Goal: Task Accomplishment & Management: Complete application form

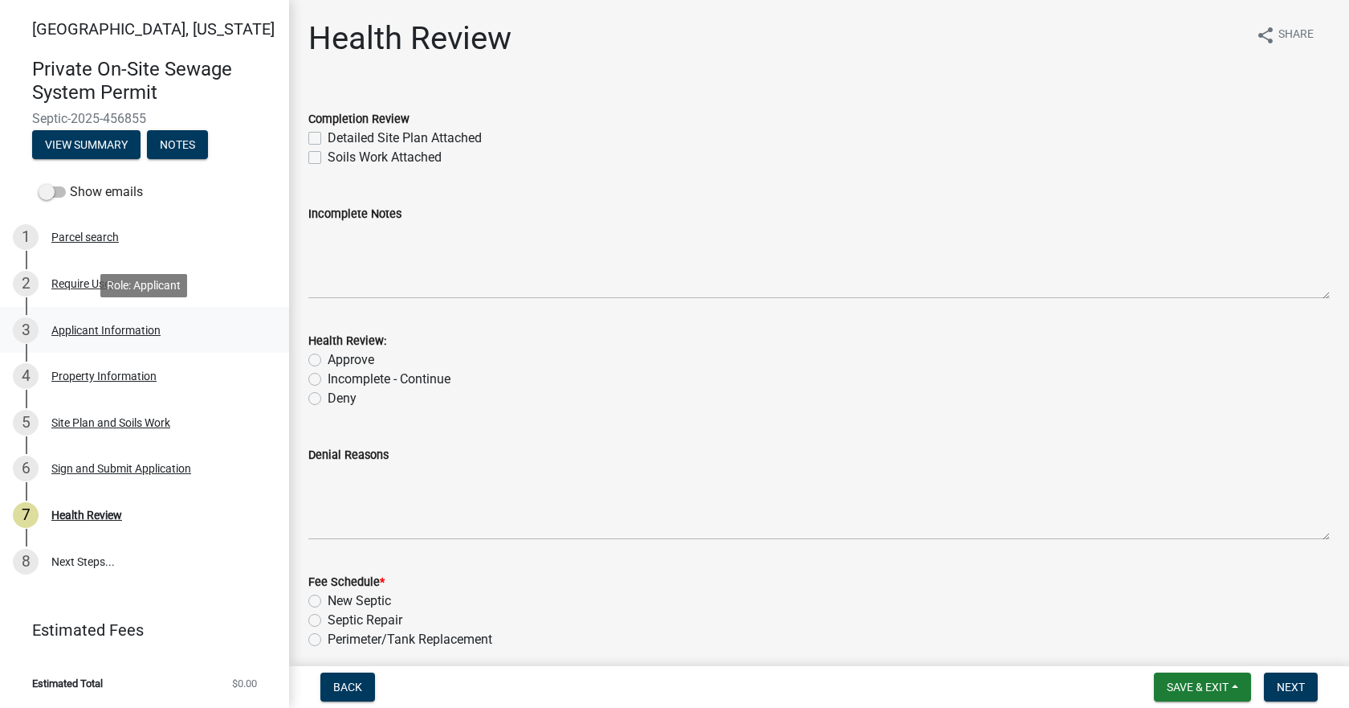
click at [96, 335] on div "Applicant Information" at bounding box center [105, 330] width 109 height 11
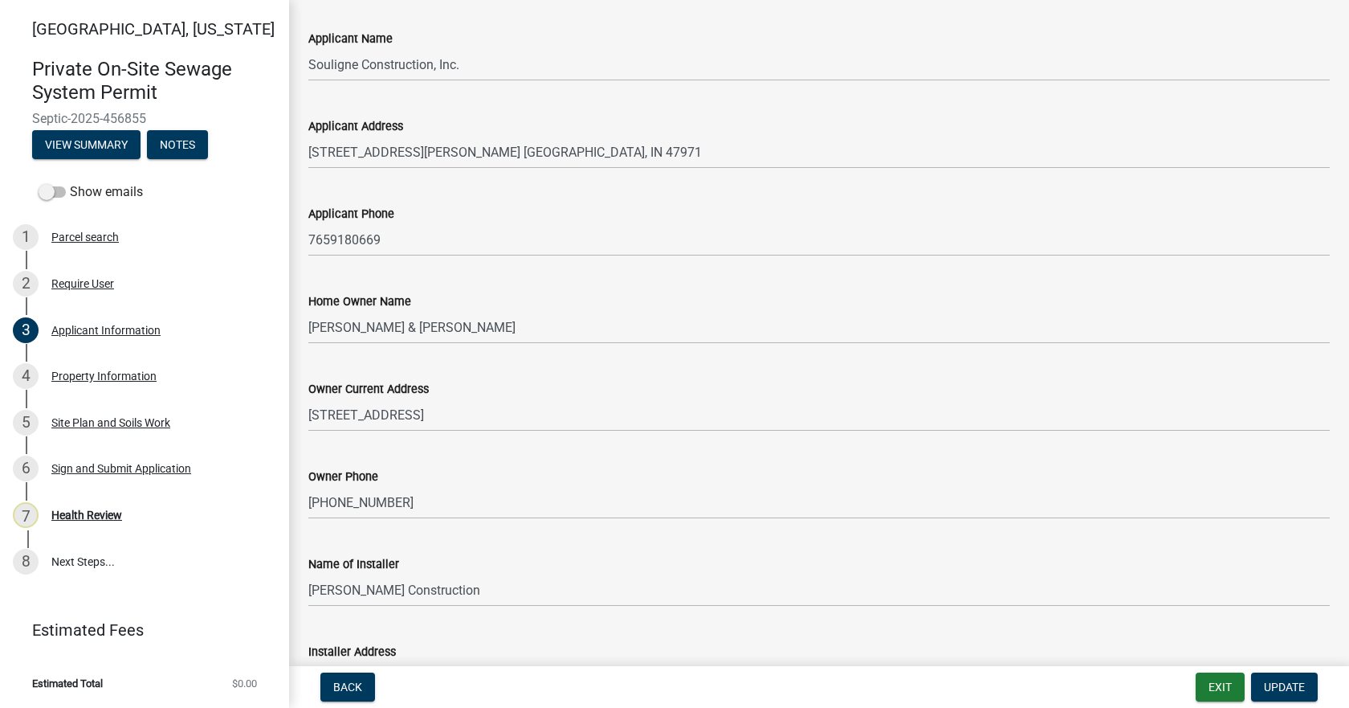
scroll to position [369, 0]
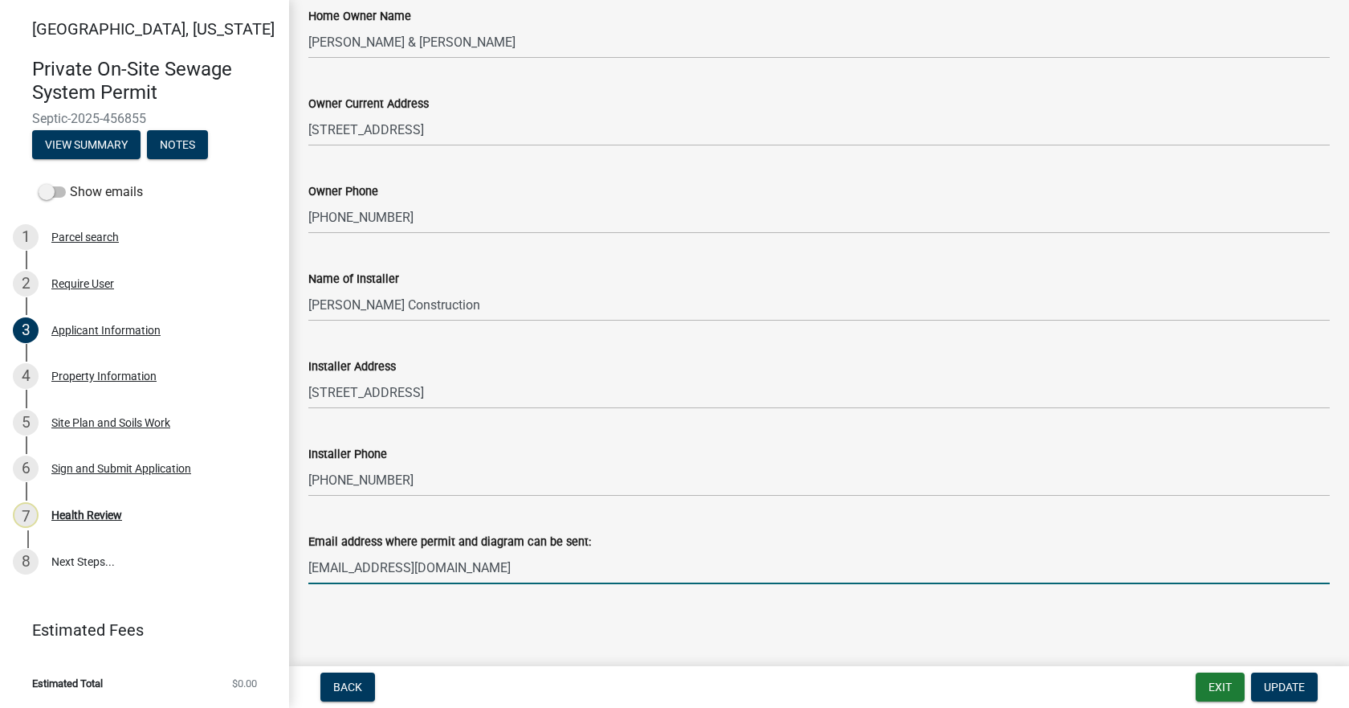
drag, startPoint x: 452, startPoint y: 565, endPoint x: 294, endPoint y: 569, distance: 158.3
click at [294, 569] on div "Applicant Information share Share Applicant Name Souligne Construction, Inc. Ap…" at bounding box center [819, 131] width 1060 height 961
click at [476, 567] on input "[EMAIL_ADDRESS][DOMAIN_NAME]" at bounding box center [819, 567] width 1022 height 33
drag, startPoint x: 439, startPoint y: 577, endPoint x: 294, endPoint y: 575, distance: 144.6
click at [296, 572] on div "Email address where permit and diagram can be sent: msouligne@gmail.com" at bounding box center [819, 546] width 1046 height 75
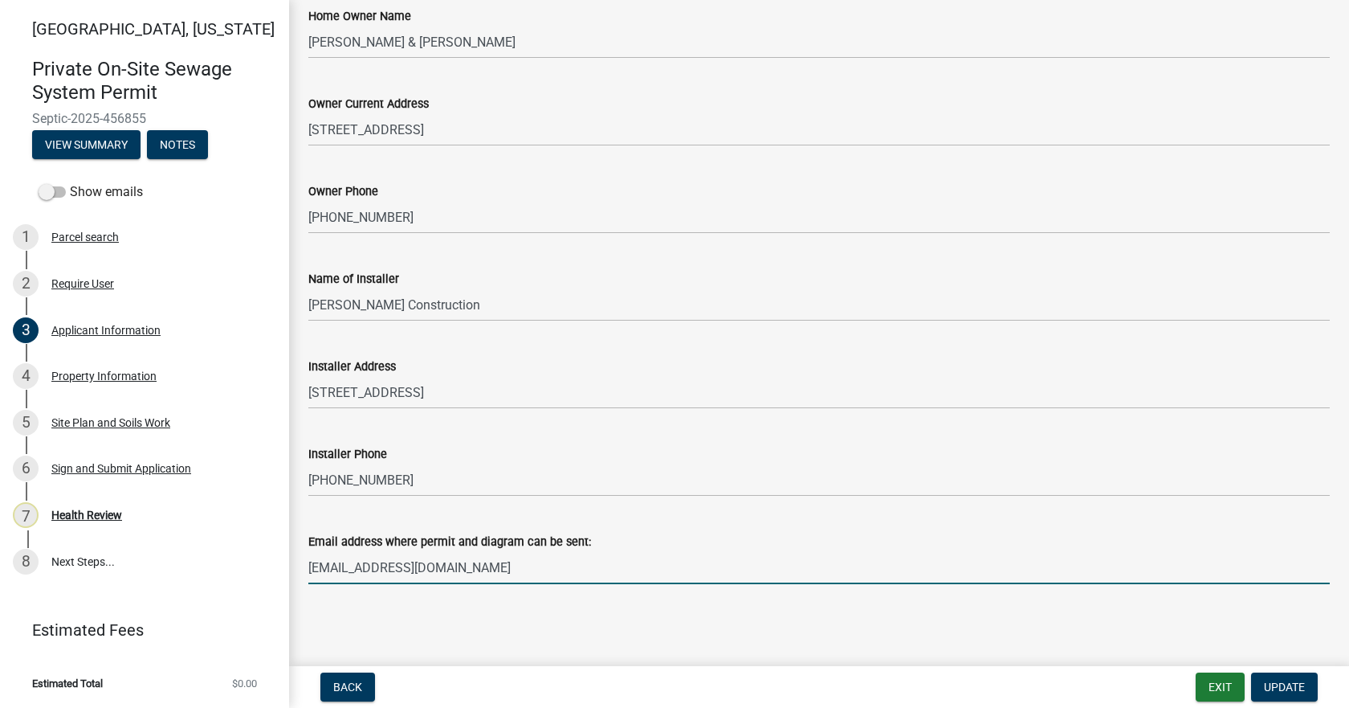
click at [374, 607] on div "Applicant Information share Share Applicant Name Souligne Construction, Inc. Ap…" at bounding box center [819, 131] width 1046 height 961
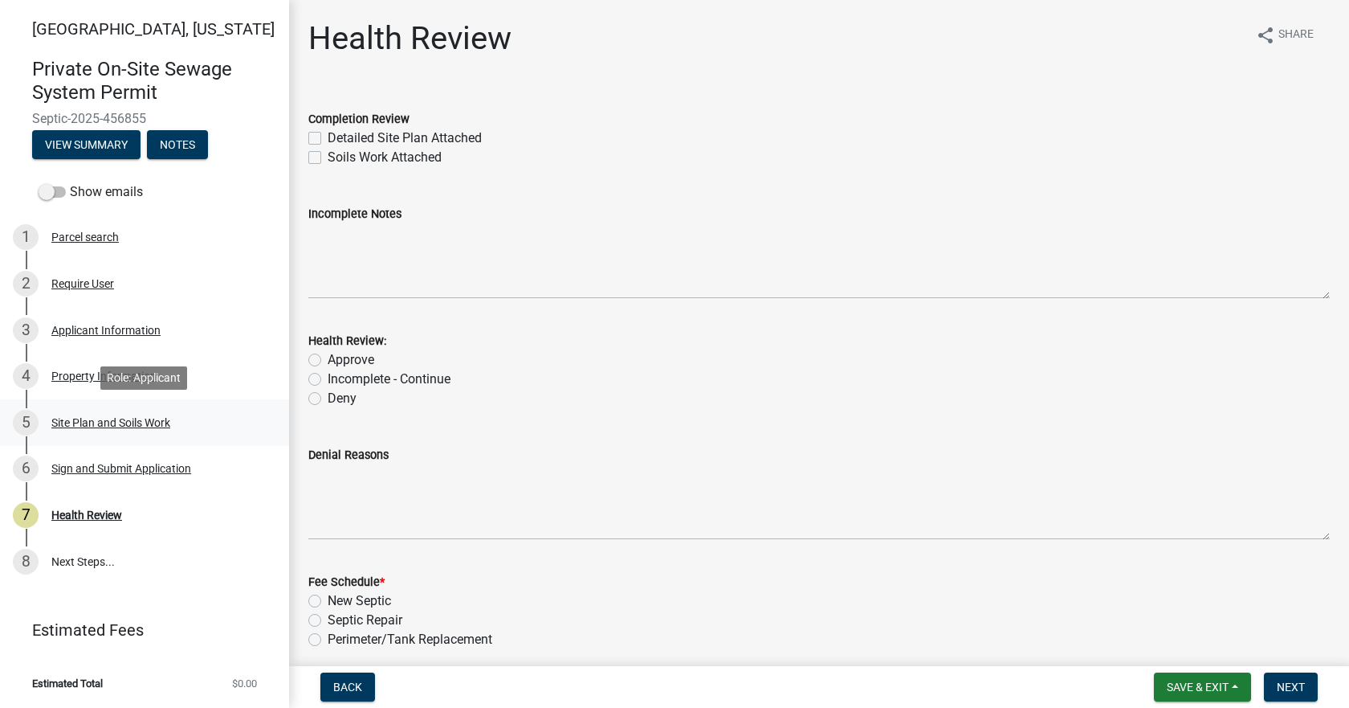
click at [101, 421] on div "Site Plan and Soils Work" at bounding box center [110, 422] width 119 height 11
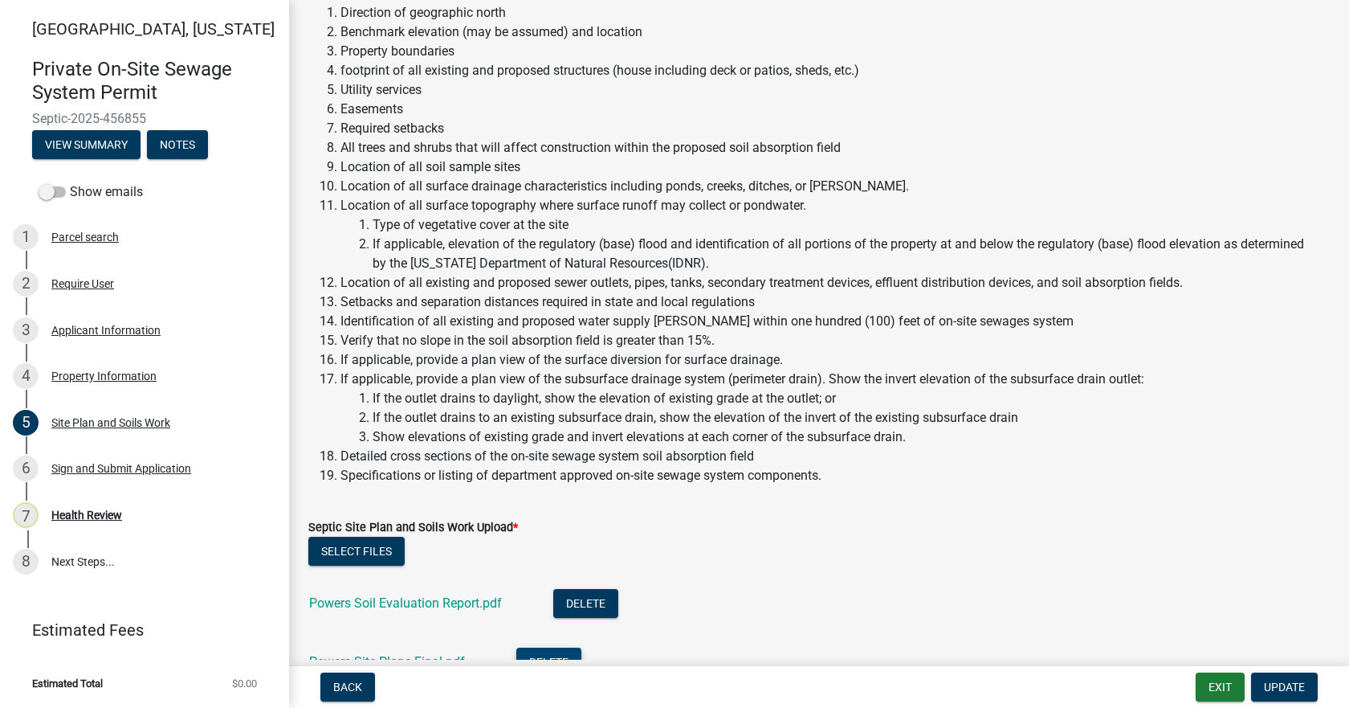
scroll to position [562, 0]
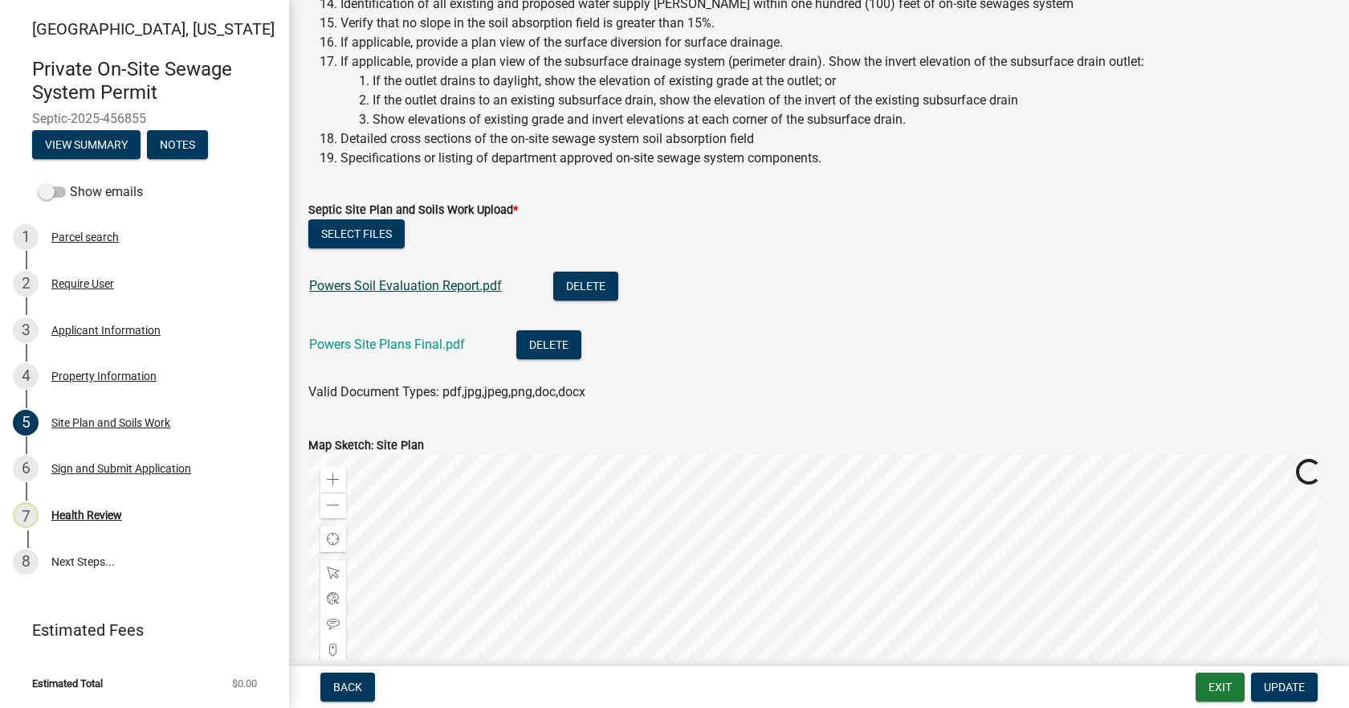
click at [415, 288] on link "Powers Soil Evaluation Report.pdf" at bounding box center [405, 285] width 193 height 15
click at [410, 344] on link "Powers Site Plans Final.pdf" at bounding box center [387, 344] width 156 height 15
click at [336, 227] on button "Select files" at bounding box center [356, 233] width 96 height 29
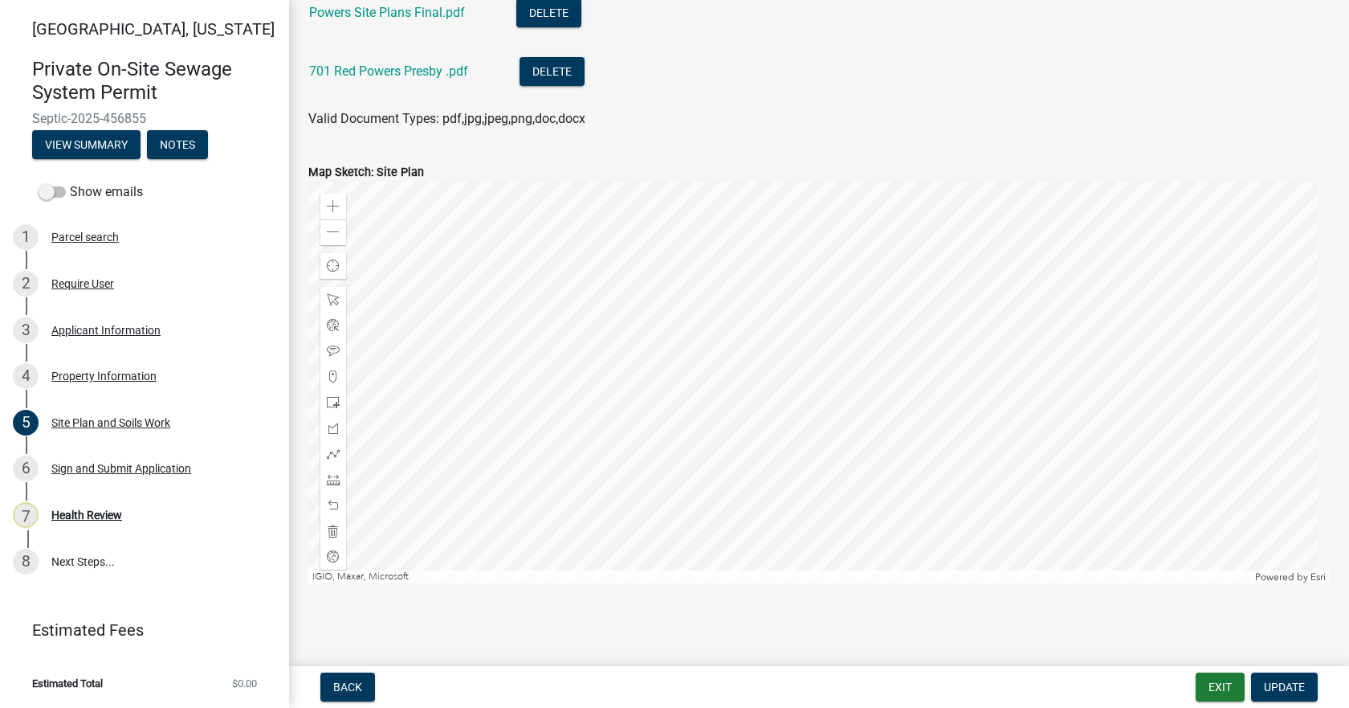
scroll to position [895, 0]
click at [100, 510] on div "Health Review" at bounding box center [86, 514] width 71 height 11
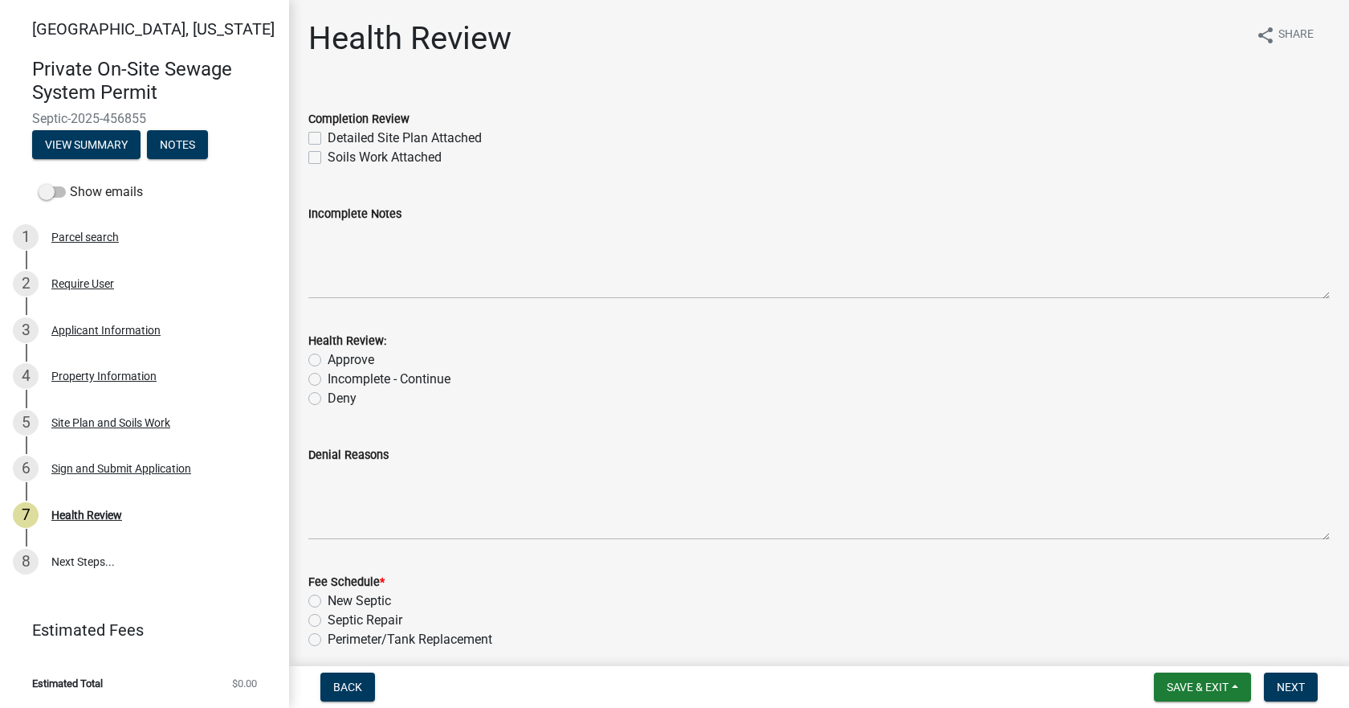
click at [328, 137] on label "Detailed Site Plan Attached" at bounding box center [405, 138] width 154 height 19
click at [328, 137] on input "Detailed Site Plan Attached" at bounding box center [333, 134] width 10 height 10
checkbox input "true"
click at [328, 153] on label "Soils Work Attached" at bounding box center [385, 157] width 114 height 19
click at [328, 153] on input "Soils Work Attached" at bounding box center [333, 153] width 10 height 10
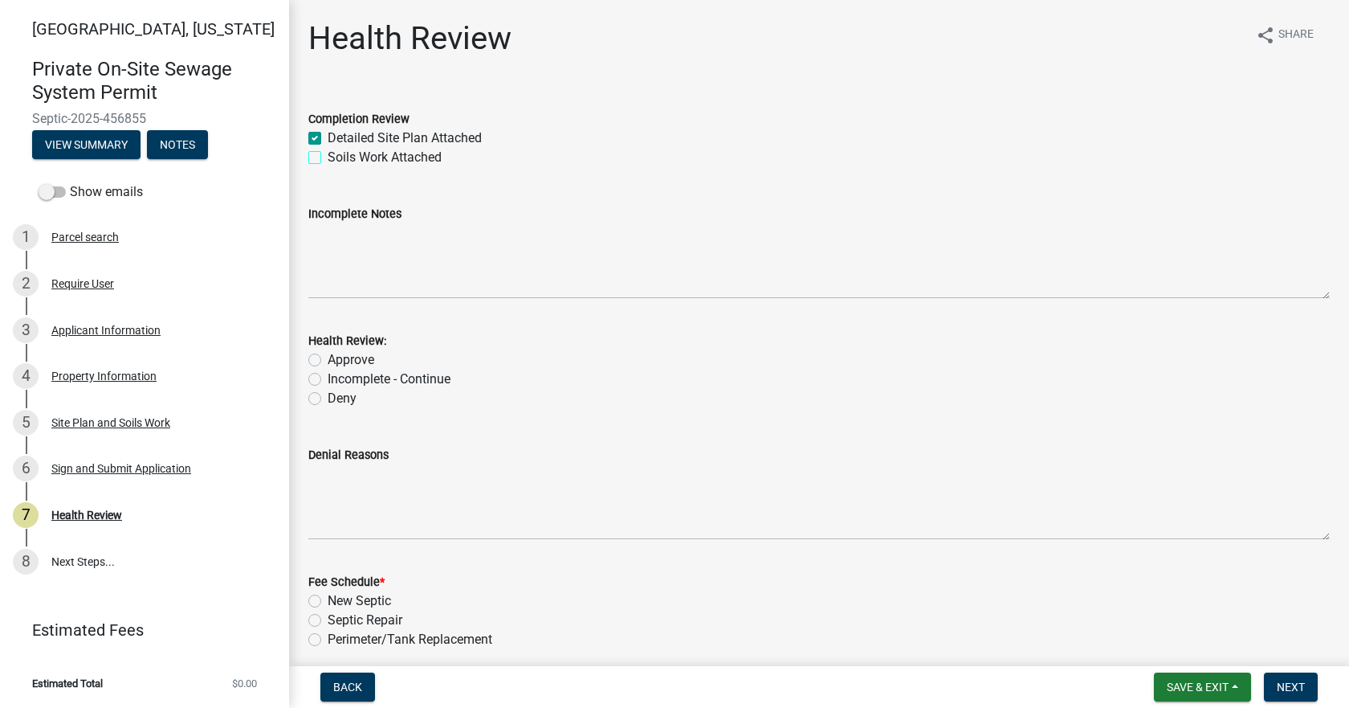
checkbox input "true"
click at [328, 357] on label "Approve" at bounding box center [351, 359] width 47 height 19
click at [328, 357] on input "Approve" at bounding box center [333, 355] width 10 height 10
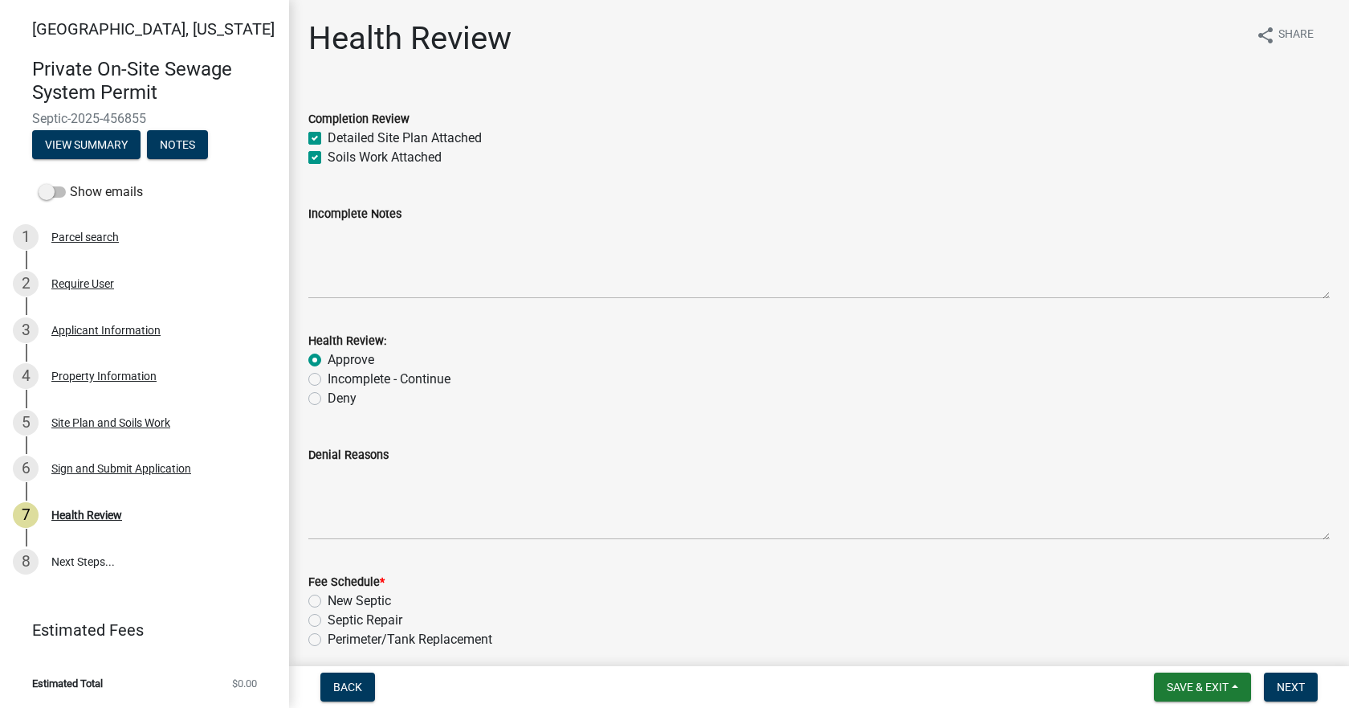
radio input "true"
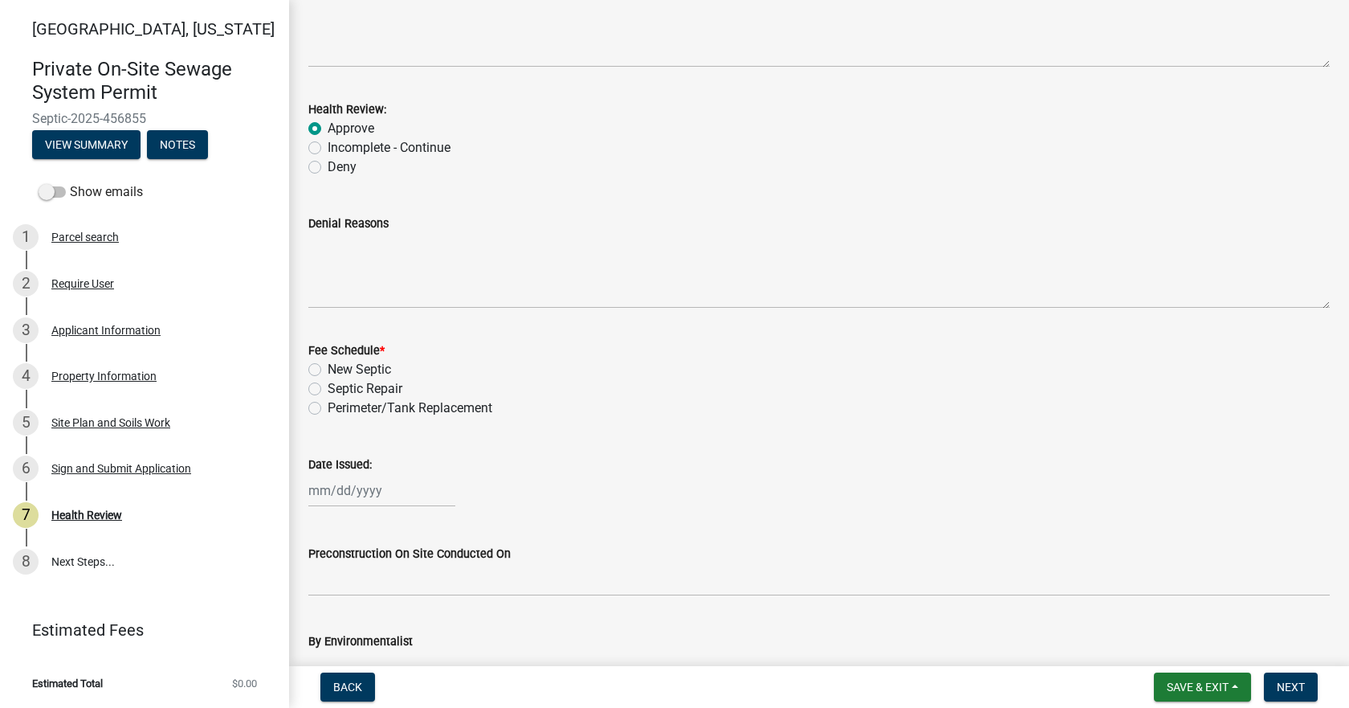
scroll to position [321, 0]
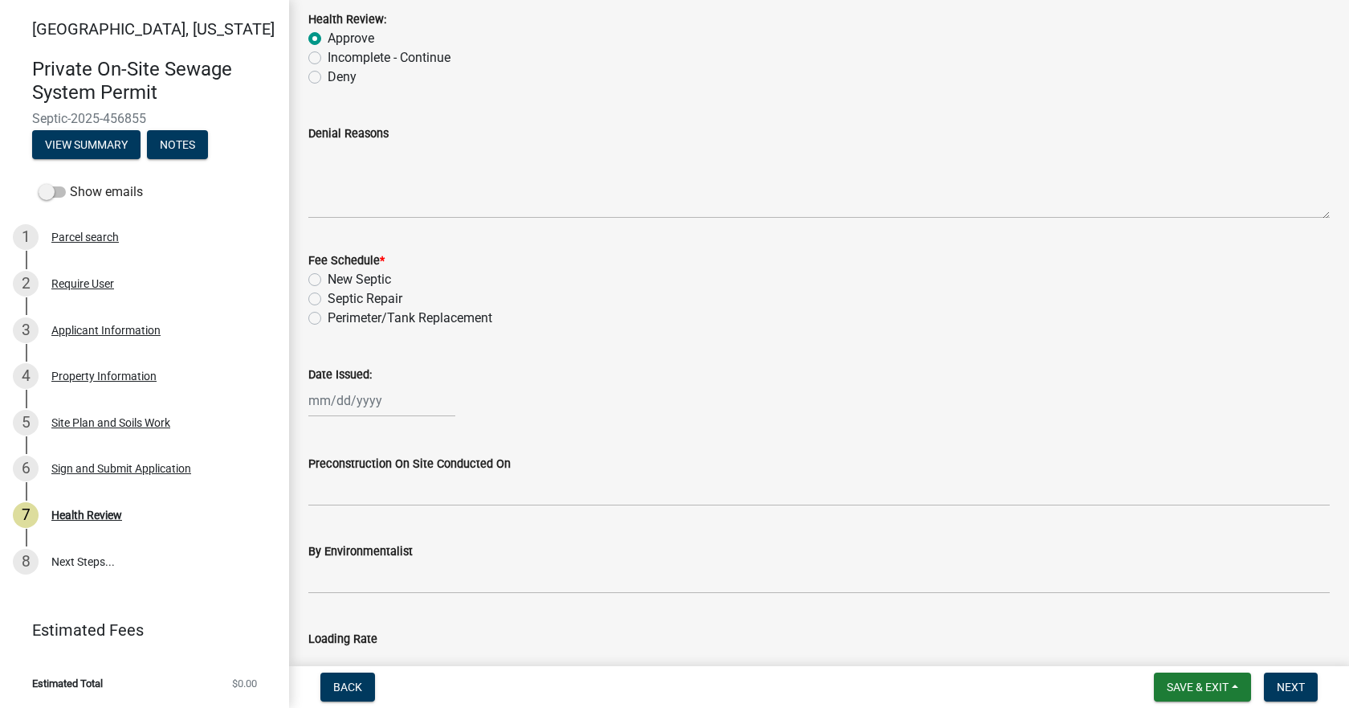
click at [328, 279] on label "New Septic" at bounding box center [359, 279] width 63 height 19
click at [328, 279] on input "New Septic" at bounding box center [333, 275] width 10 height 10
radio input "true"
click at [351, 392] on div at bounding box center [381, 400] width 147 height 33
select select "8"
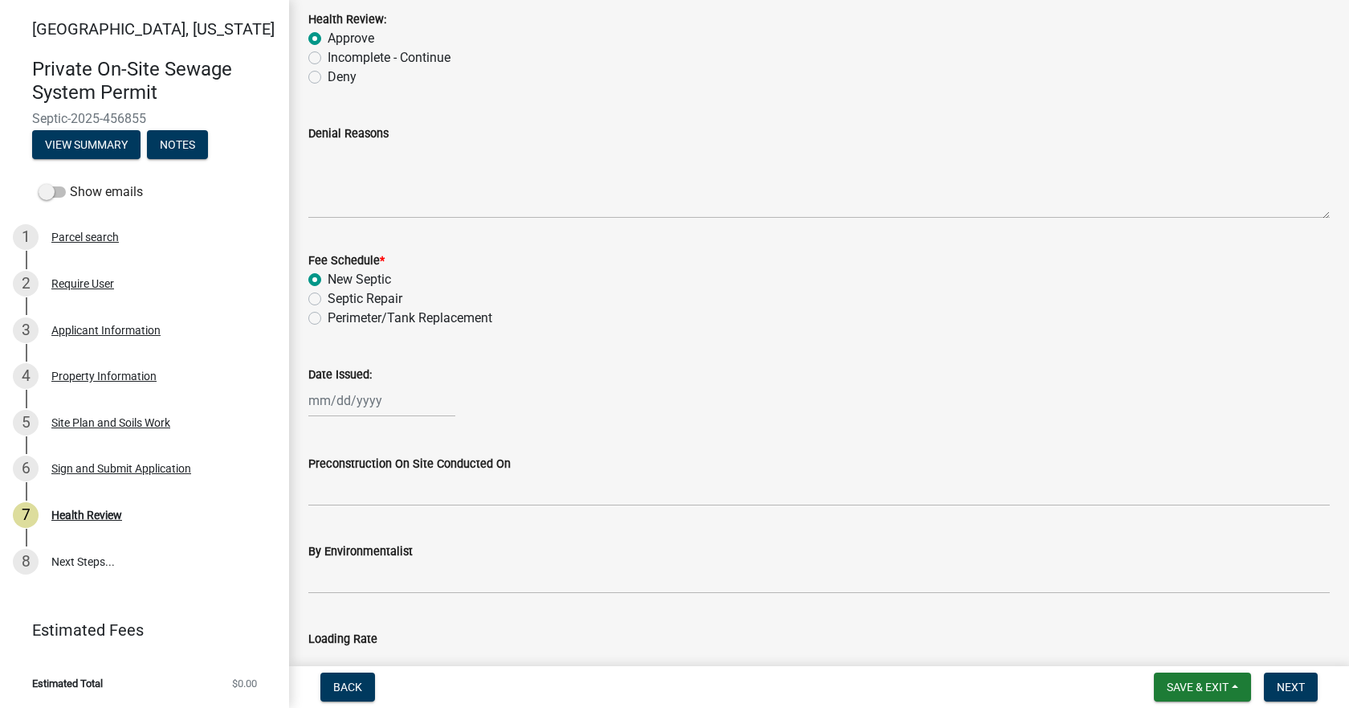
select select "2025"
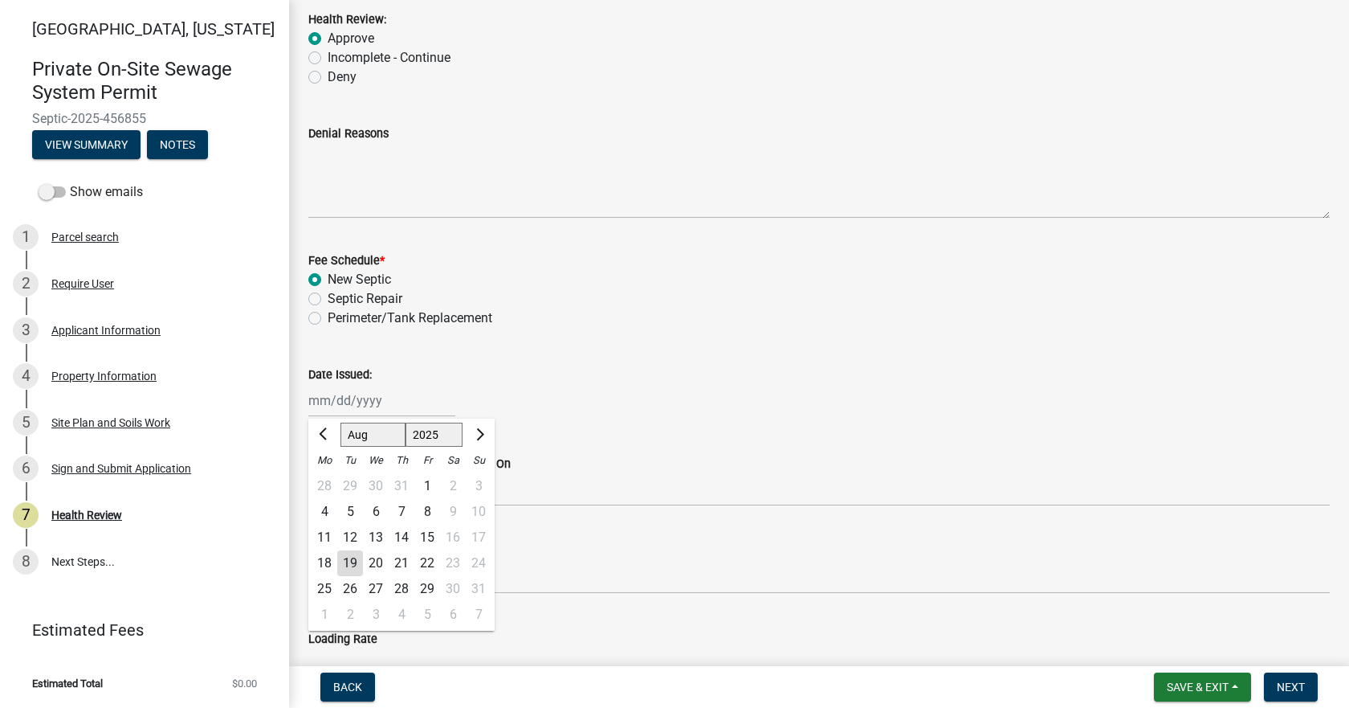
click at [354, 560] on div "19" at bounding box center [350, 563] width 26 height 26
type input "[DATE]"
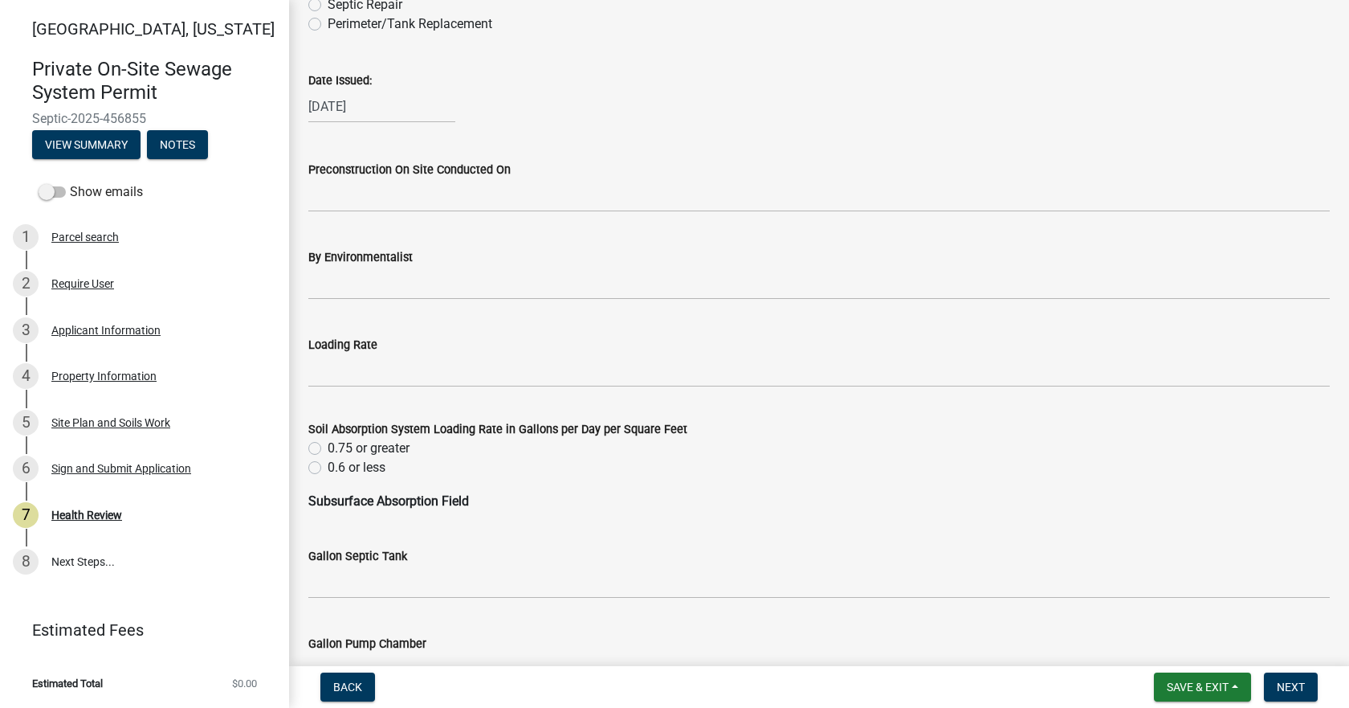
scroll to position [643, 0]
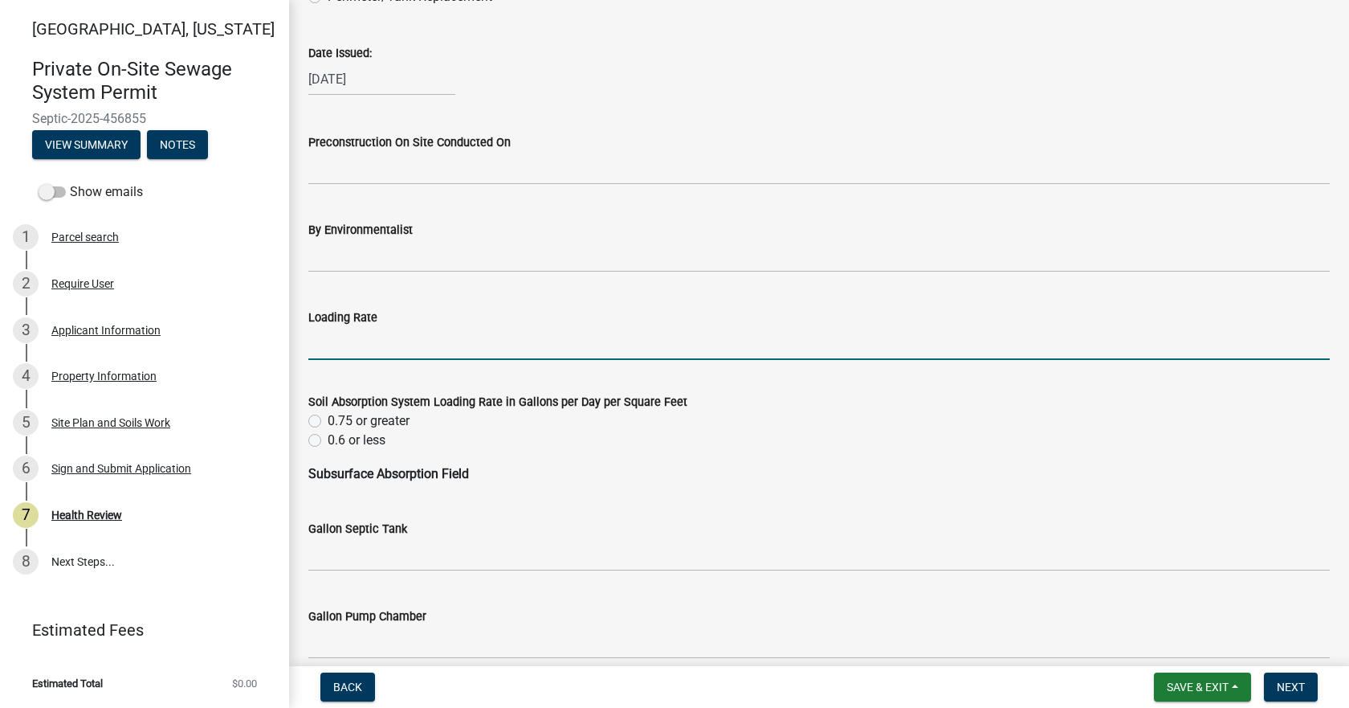
click at [403, 352] on input "Loading Rate" at bounding box center [819, 343] width 1022 height 33
type input ".3"
click at [328, 442] on label "0.6 or less" at bounding box center [357, 440] width 58 height 19
click at [328, 441] on input "0.6 or less" at bounding box center [333, 436] width 10 height 10
radio input "true"
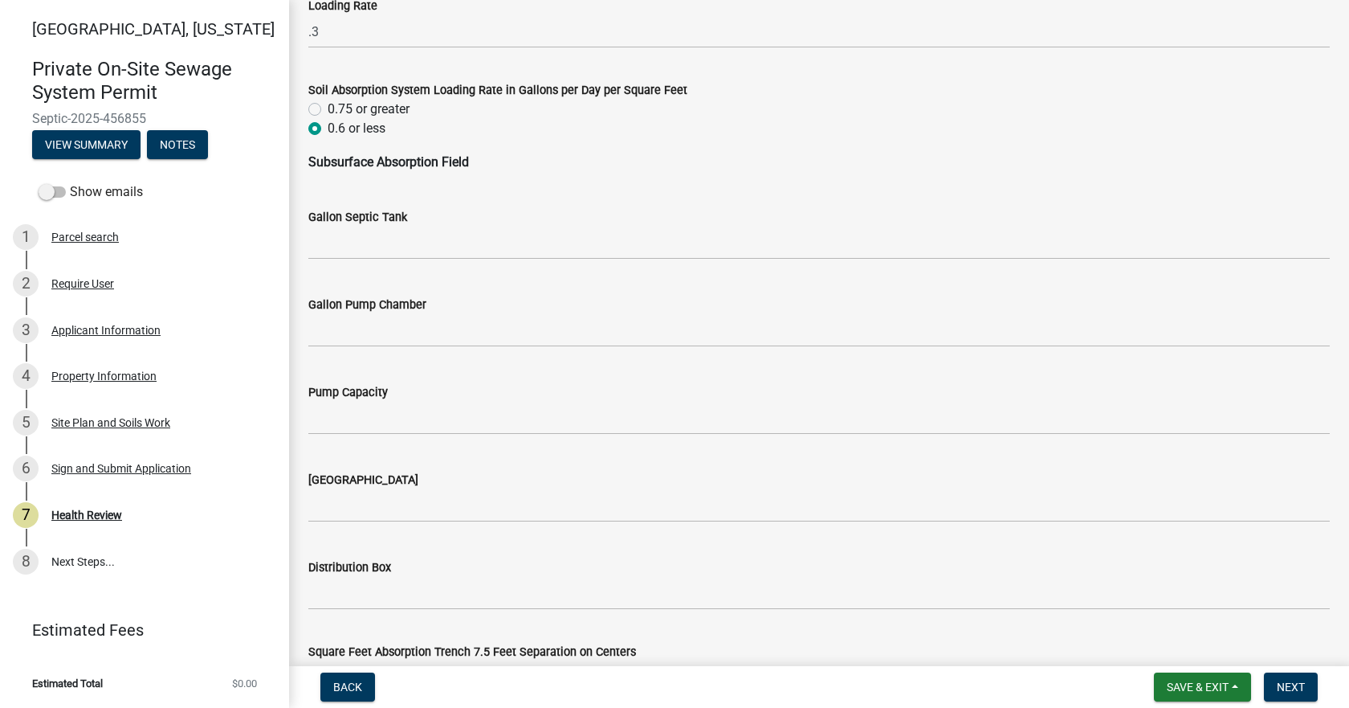
scroll to position [964, 0]
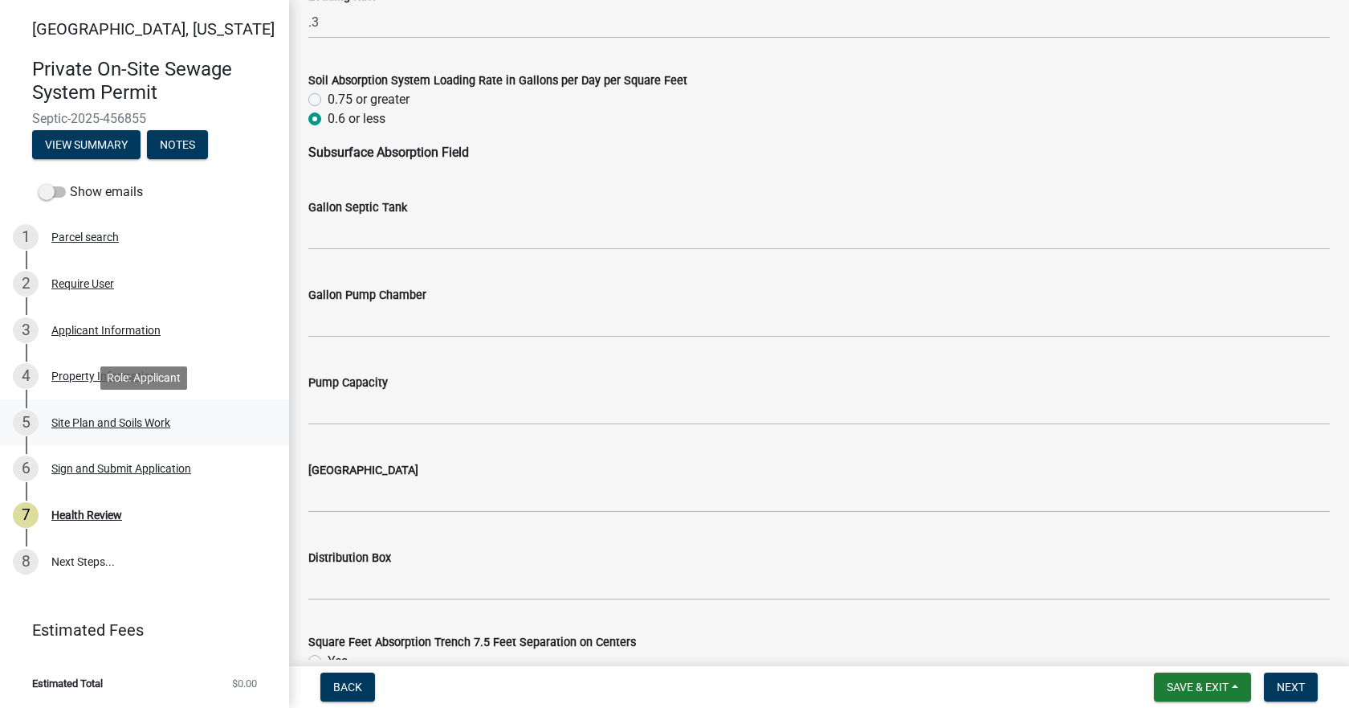
click at [76, 418] on div "Site Plan and Soils Work" at bounding box center [110, 422] width 119 height 11
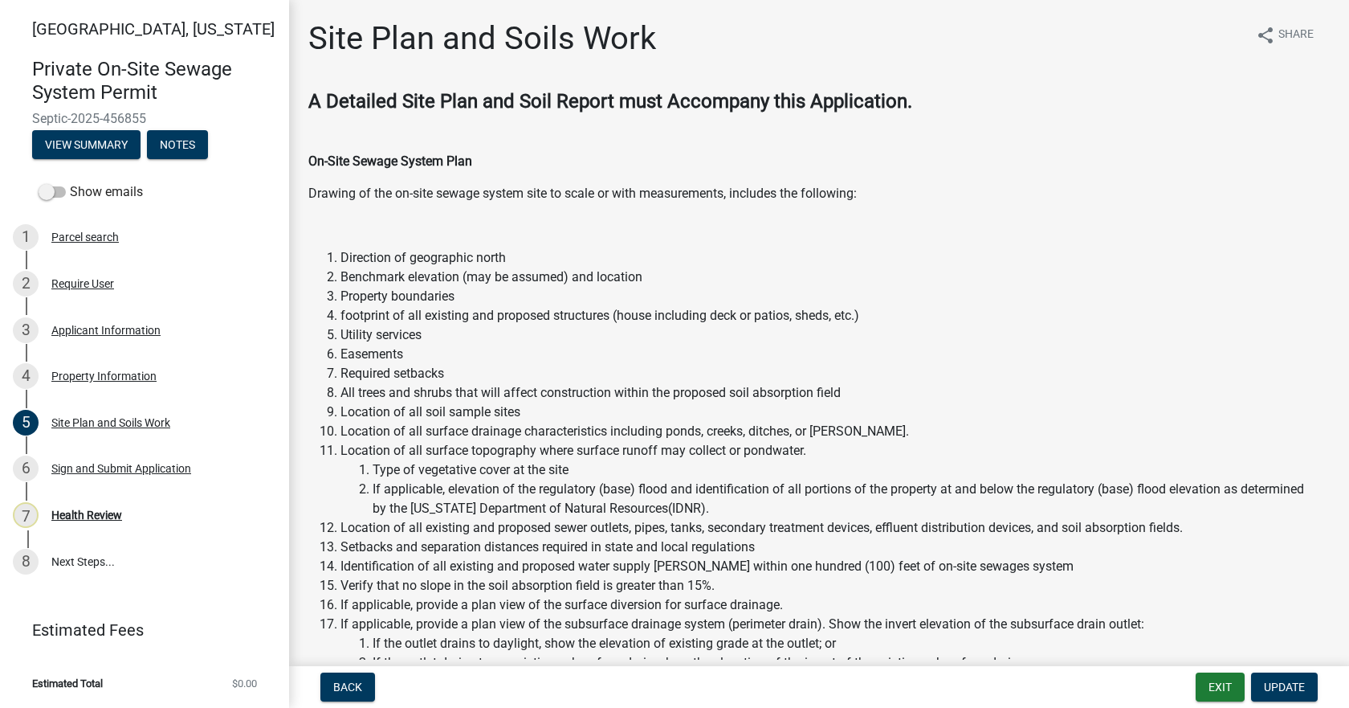
scroll to position [482, 0]
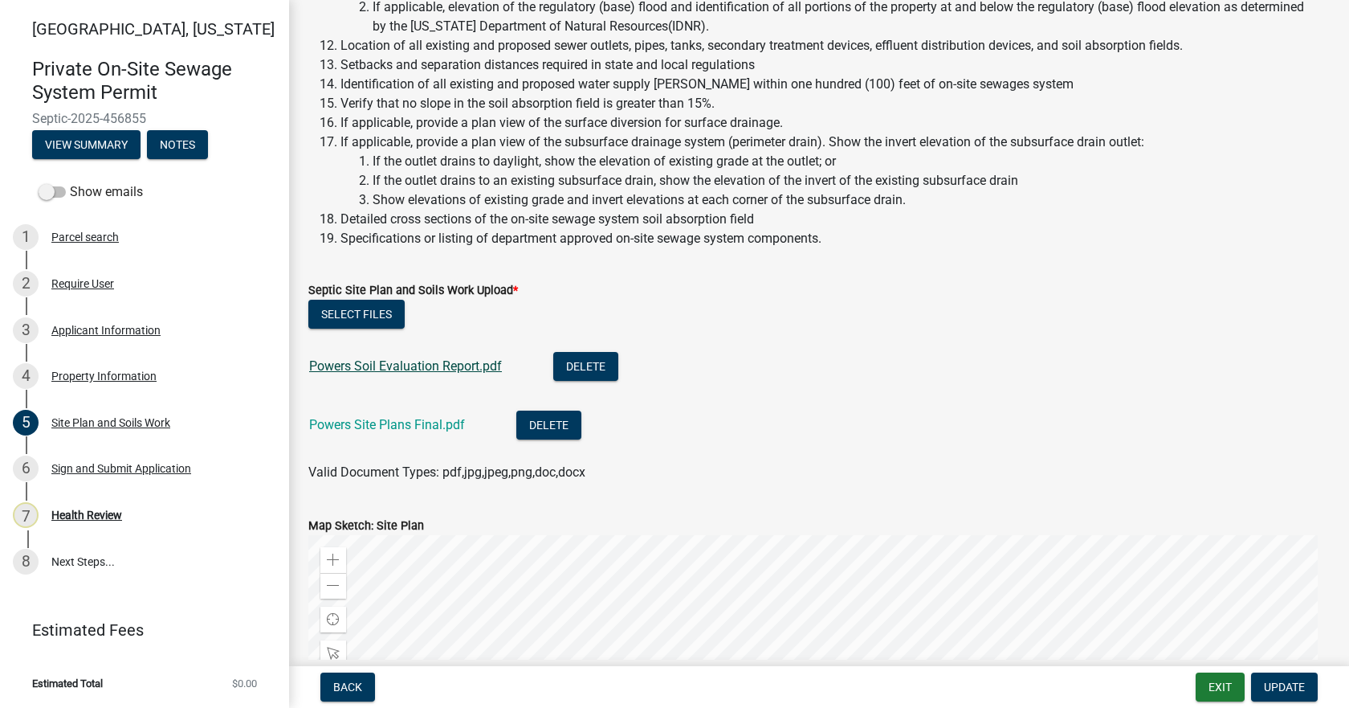
click at [387, 366] on link "Powers Soil Evaluation Report.pdf" at bounding box center [405, 365] width 193 height 15
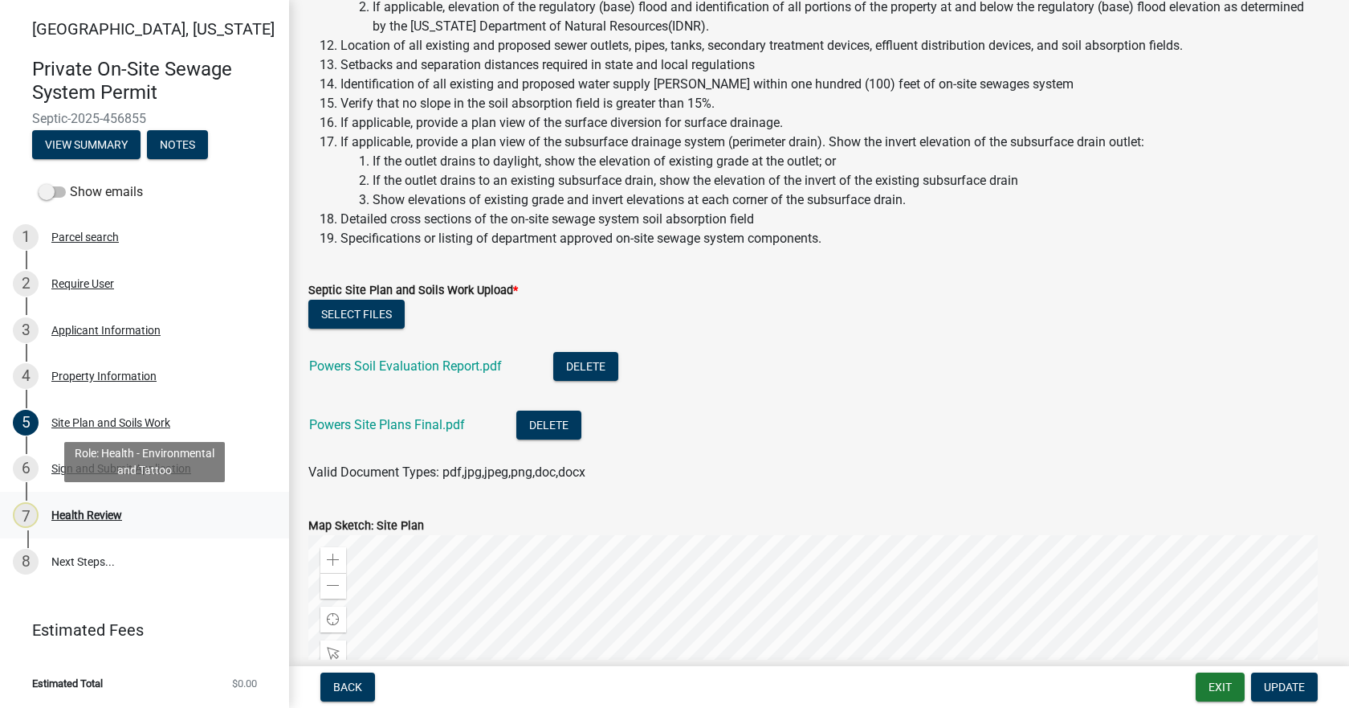
click at [83, 511] on div "Health Review" at bounding box center [86, 514] width 71 height 11
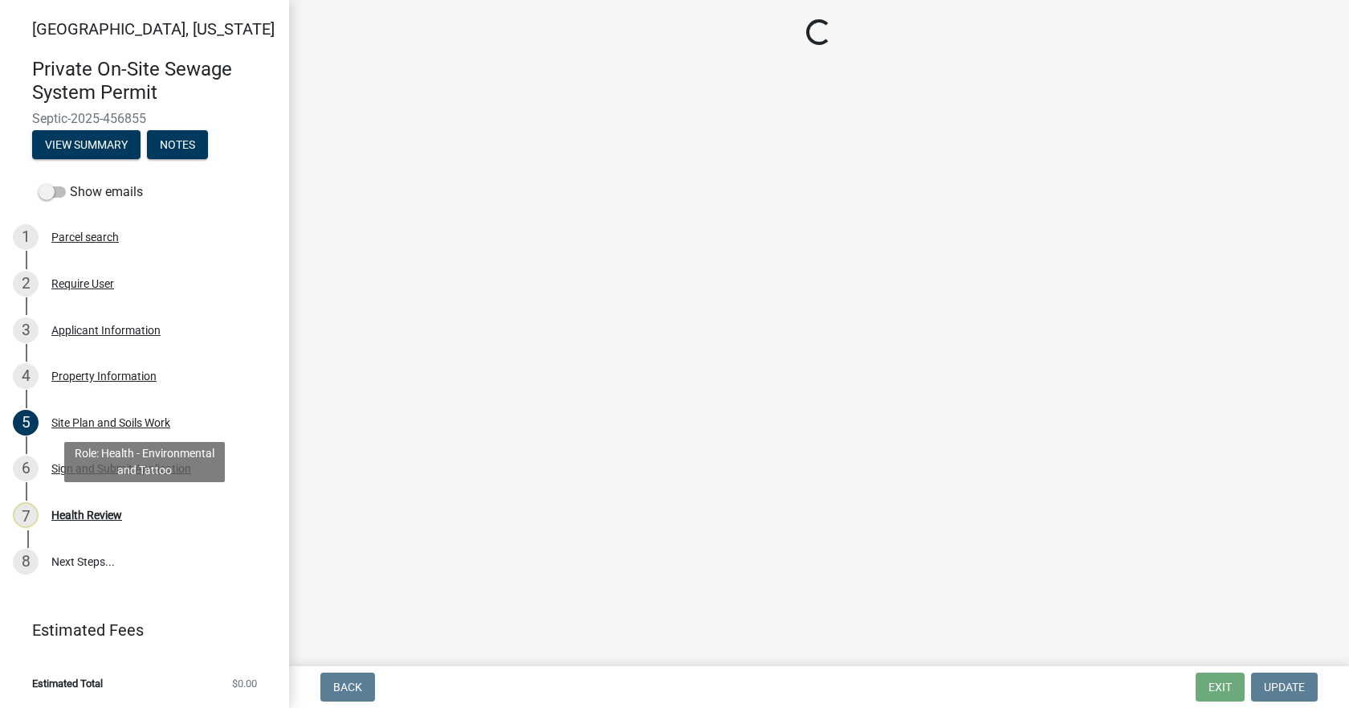
scroll to position [0, 0]
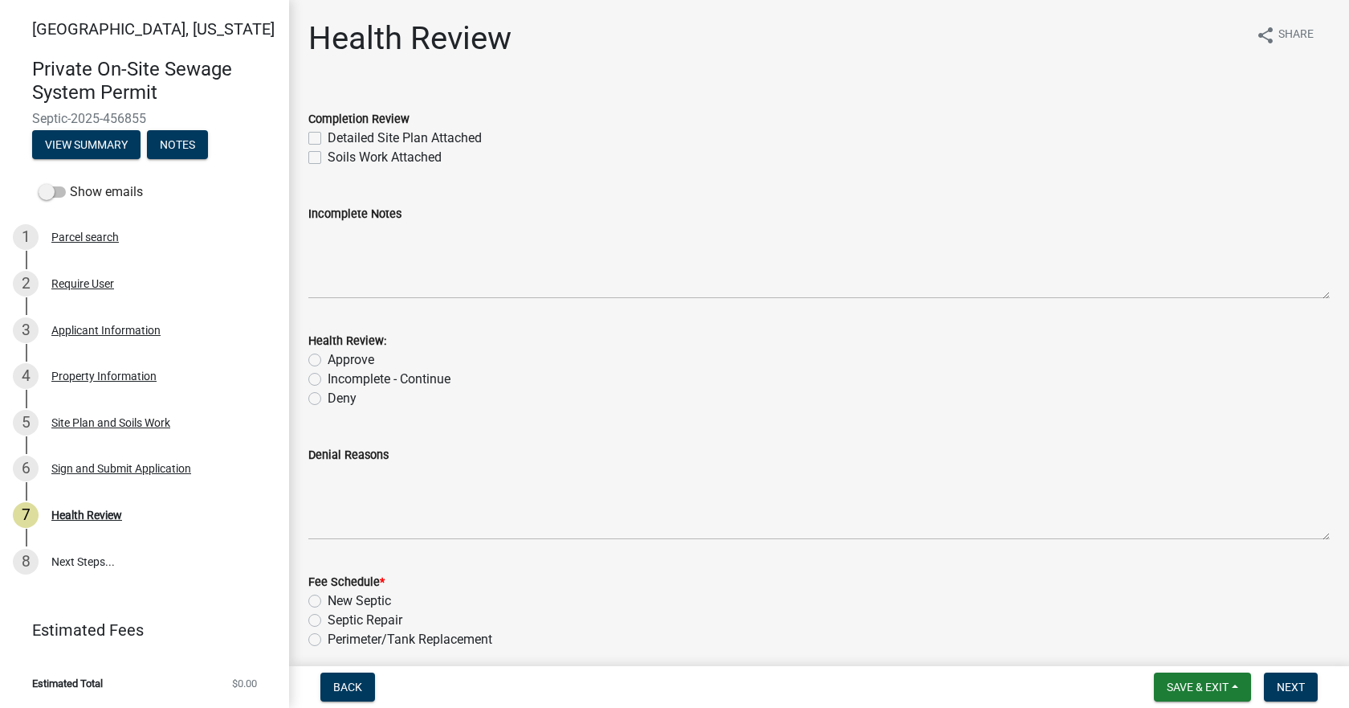
click at [328, 141] on label "Detailed Site Plan Attached" at bounding box center [405, 138] width 154 height 19
click at [328, 139] on input "Detailed Site Plan Attached" at bounding box center [333, 134] width 10 height 10
checkbox input "true"
click at [328, 153] on label "Soils Work Attached" at bounding box center [385, 157] width 114 height 19
click at [328, 153] on input "Soils Work Attached" at bounding box center [333, 153] width 10 height 10
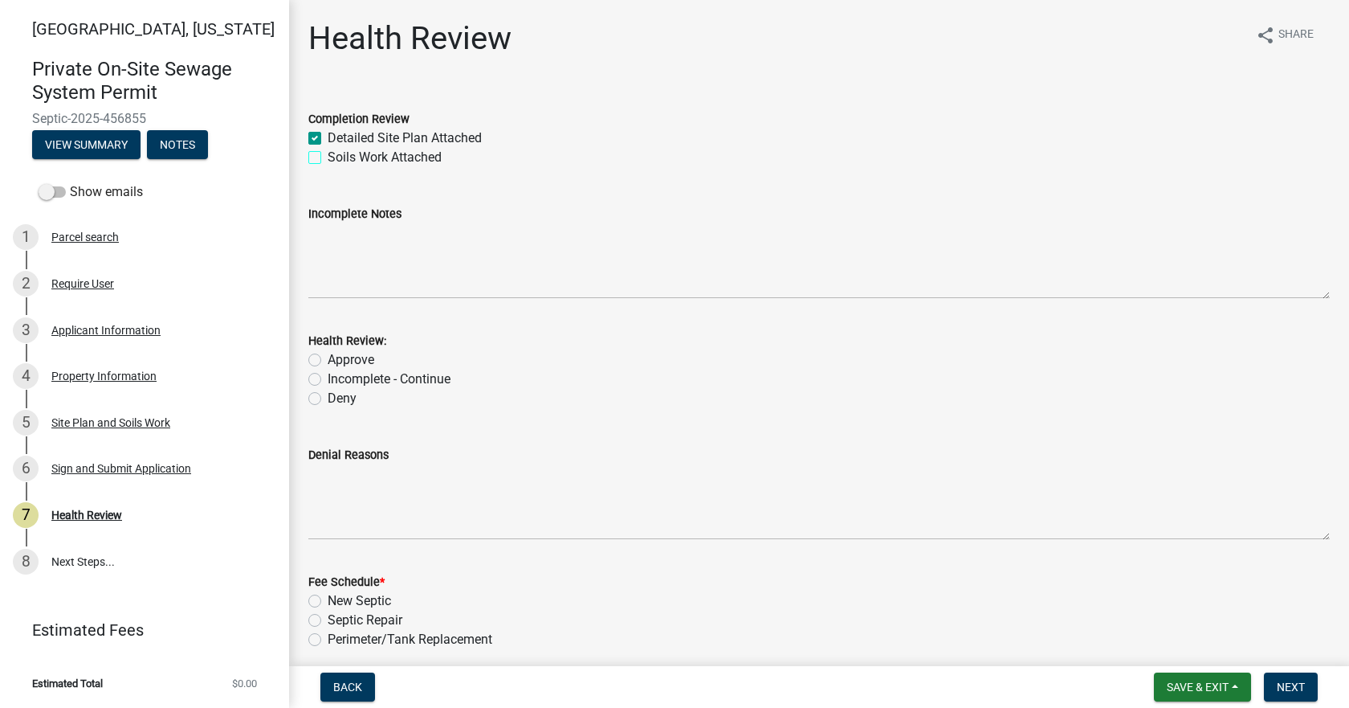
checkbox input "true"
click at [328, 363] on label "Approve" at bounding box center [351, 359] width 47 height 19
click at [328, 361] on input "Approve" at bounding box center [333, 355] width 10 height 10
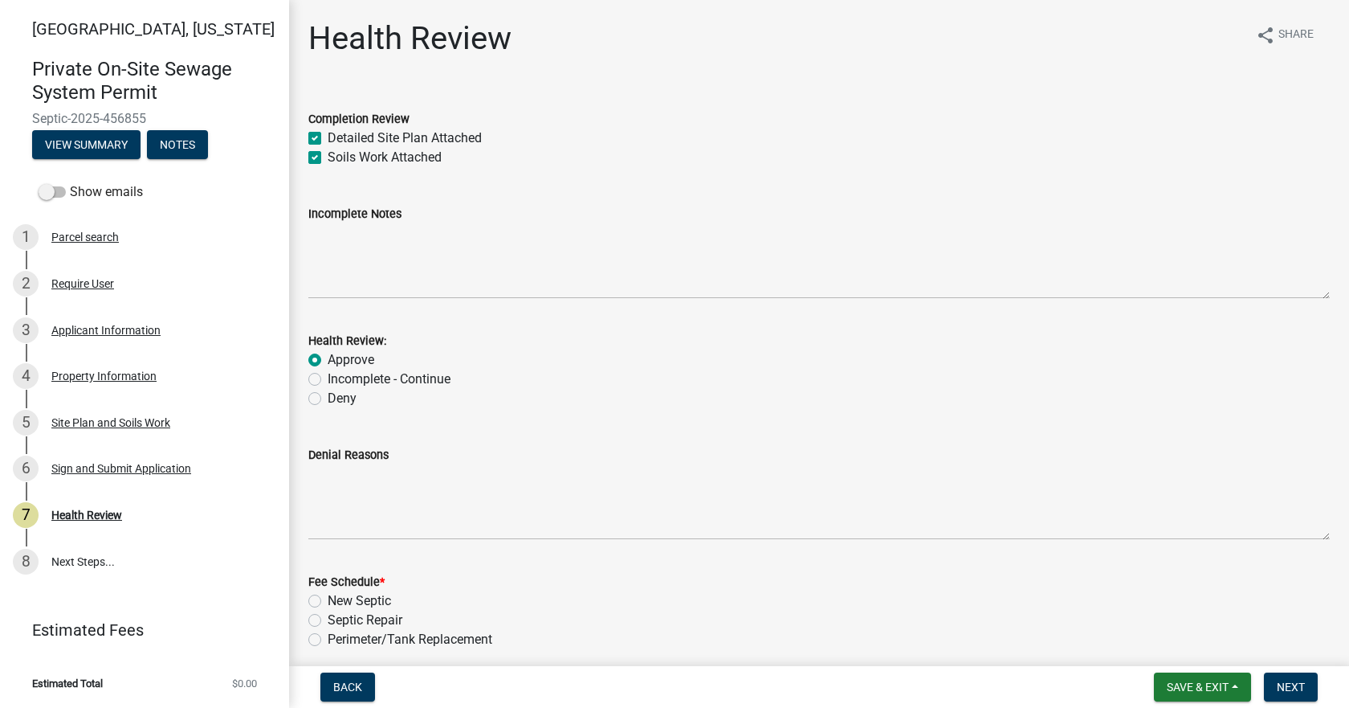
radio input "true"
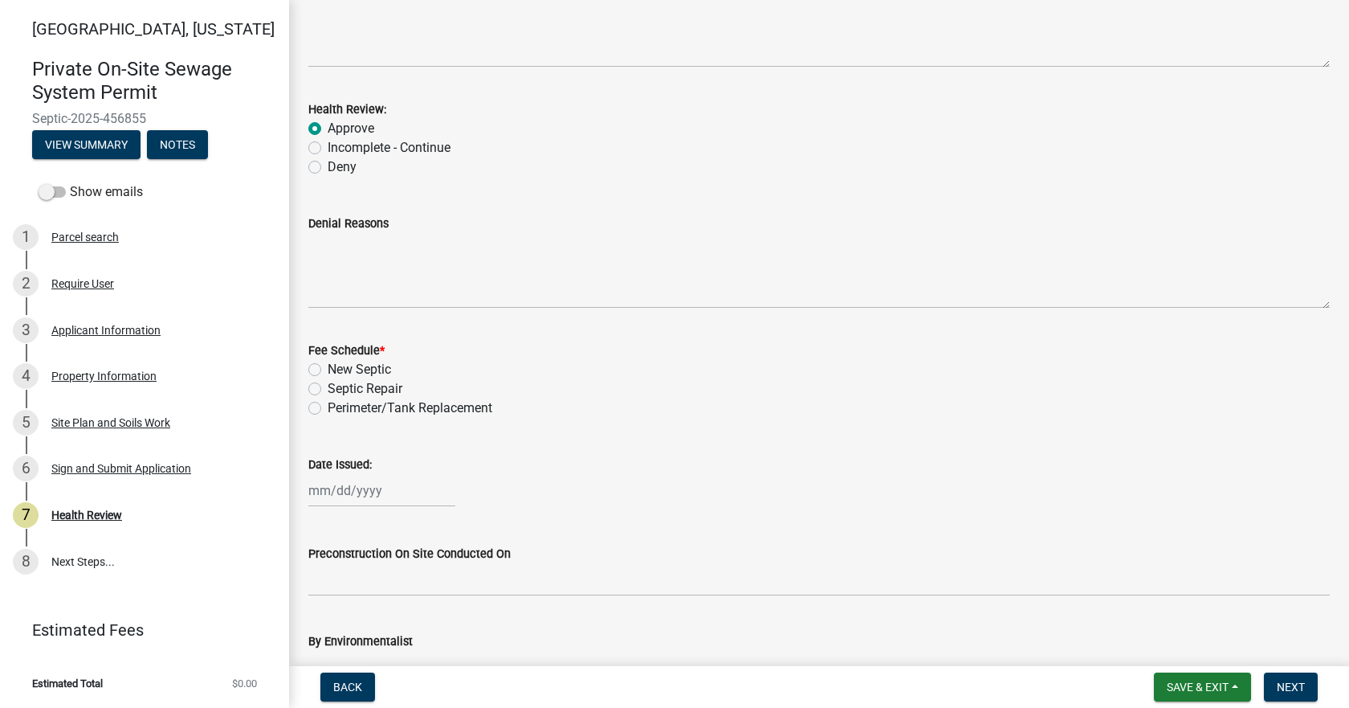
scroll to position [321, 0]
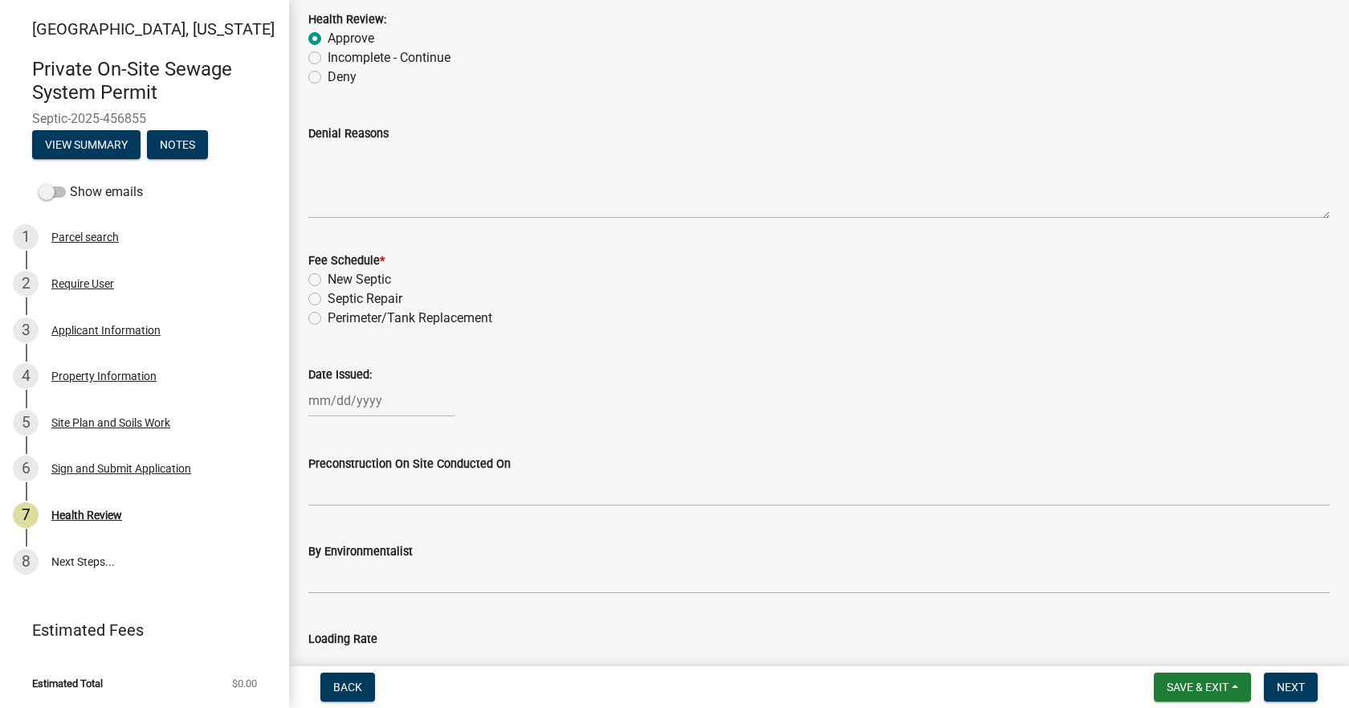
click at [328, 277] on label "New Septic" at bounding box center [359, 279] width 63 height 19
click at [328, 277] on input "New Septic" at bounding box center [333, 275] width 10 height 10
radio input "true"
click at [335, 392] on div at bounding box center [381, 400] width 147 height 33
select select "8"
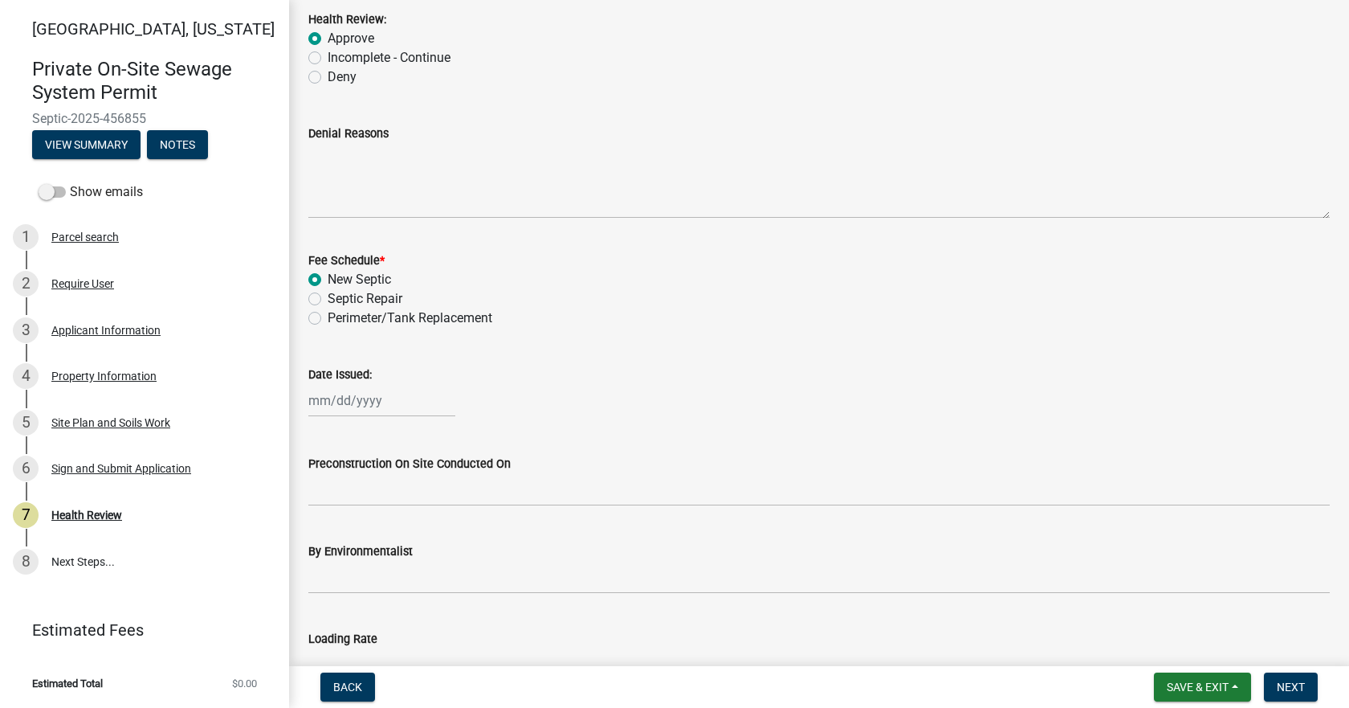
select select "2025"
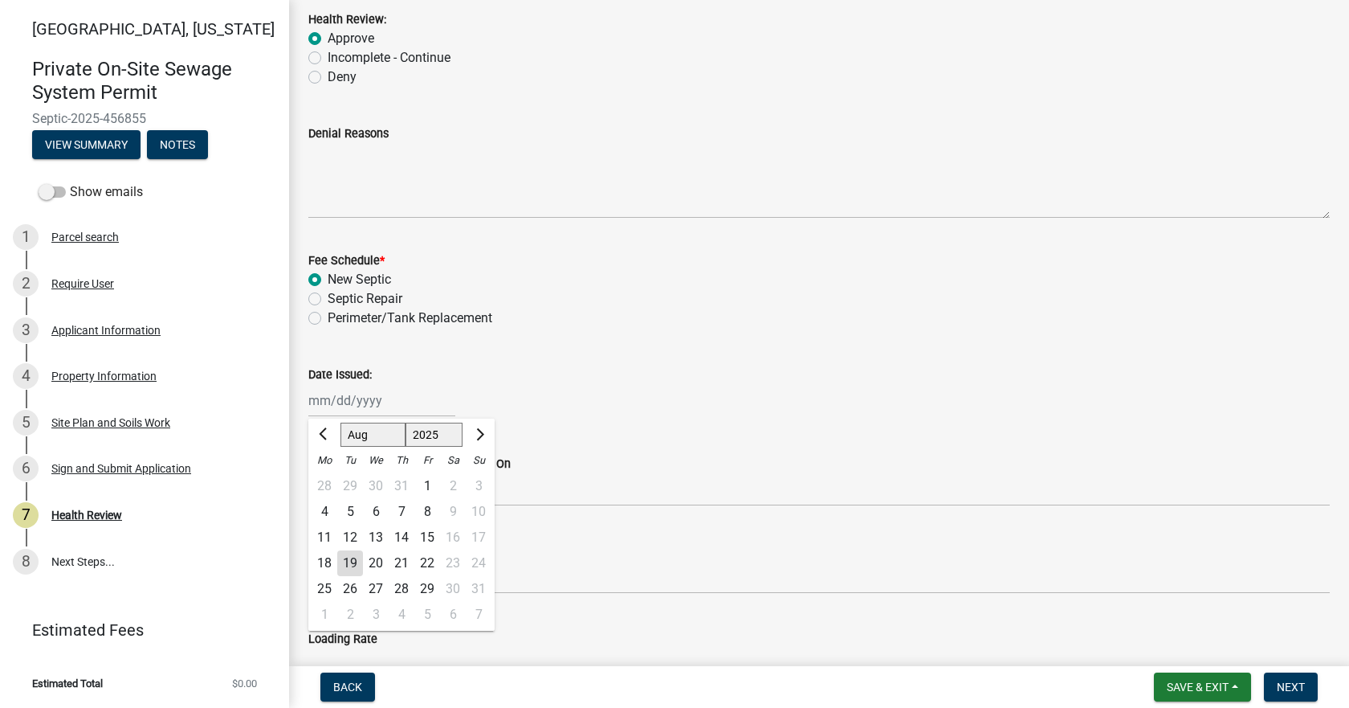
drag, startPoint x: 352, startPoint y: 558, endPoint x: 357, endPoint y: 546, distance: 13.0
click at [352, 558] on div "19" at bounding box center [350, 563] width 26 height 26
type input "[DATE]"
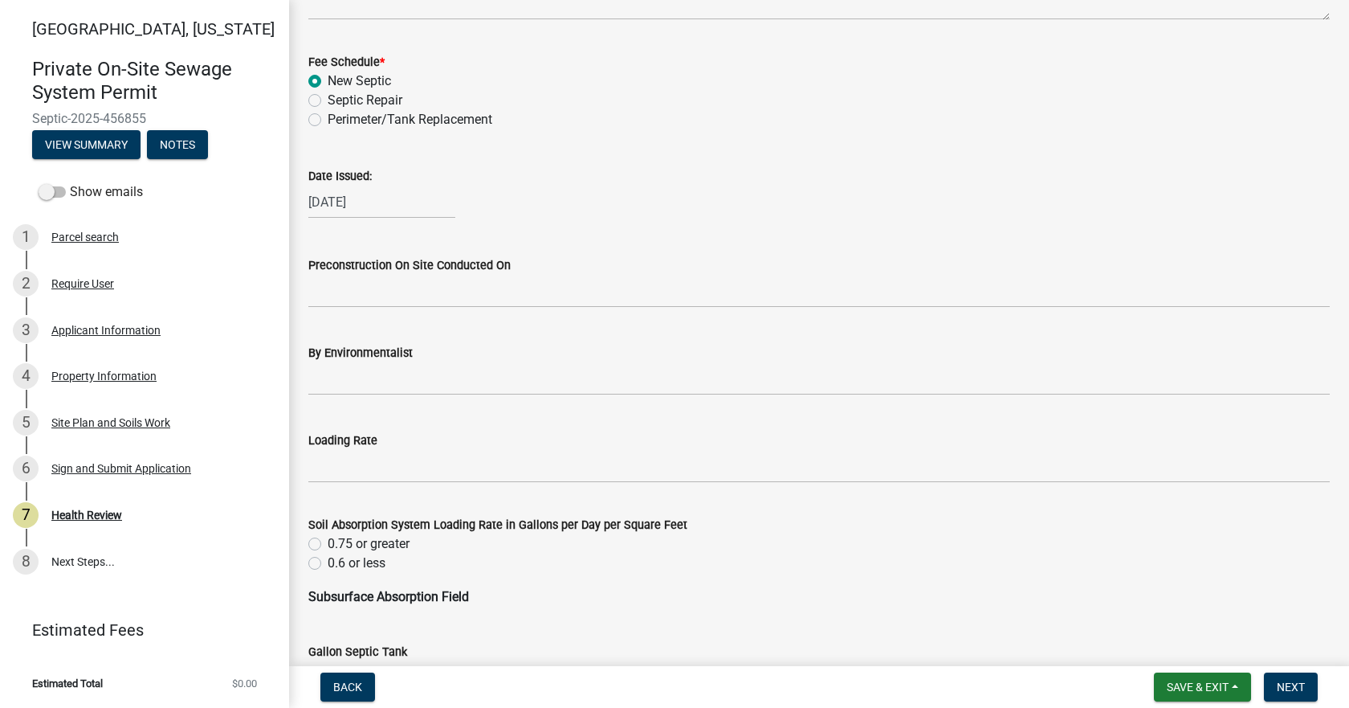
scroll to position [562, 0]
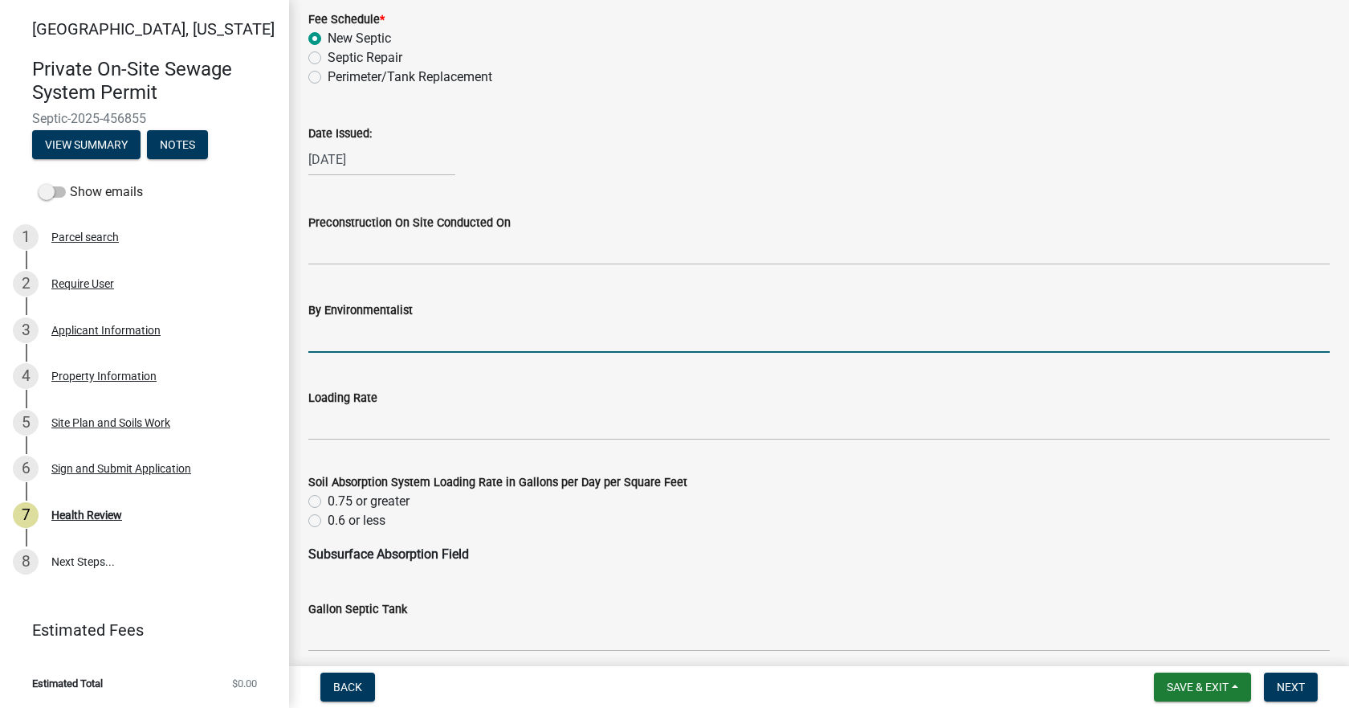
drag, startPoint x: 361, startPoint y: 322, endPoint x: 369, endPoint y: 325, distance: 8.7
click at [361, 324] on input "By Environmentalist" at bounding box center [819, 336] width 1022 height 33
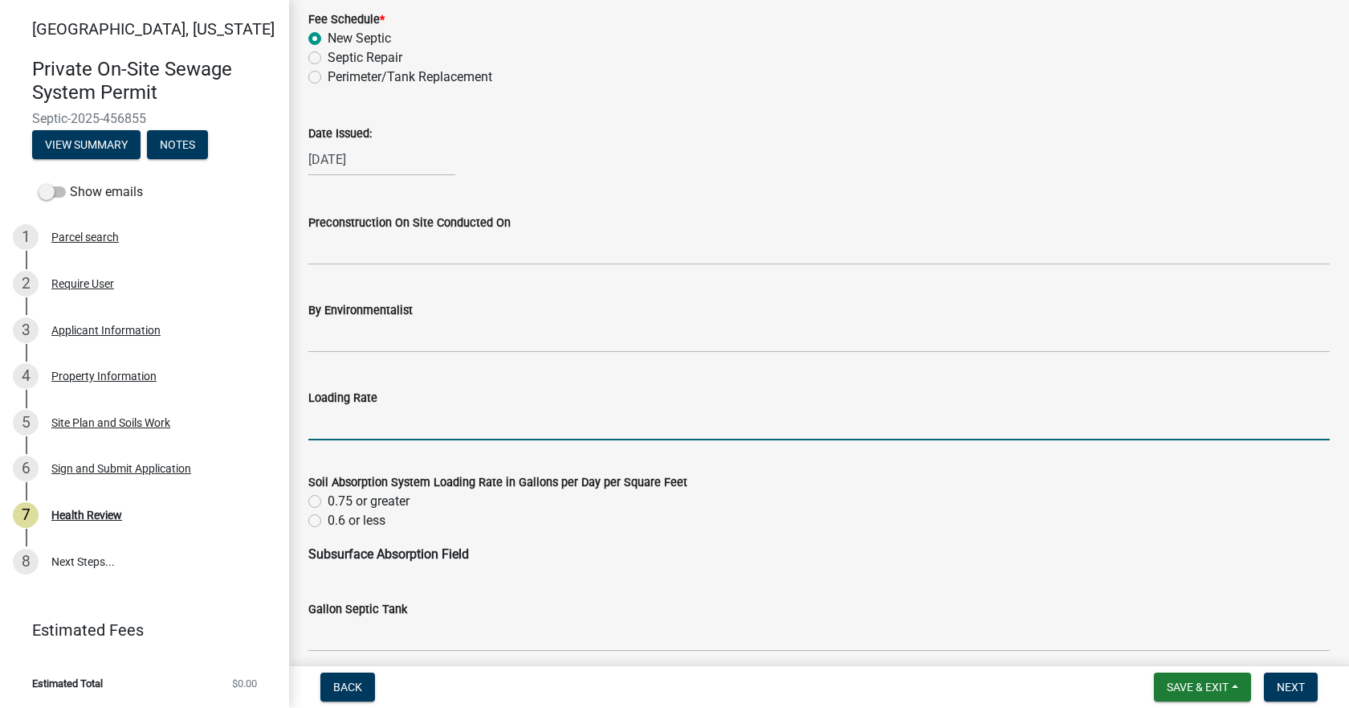
click at [343, 423] on input "Loading Rate" at bounding box center [819, 423] width 1022 height 33
type input ".3"
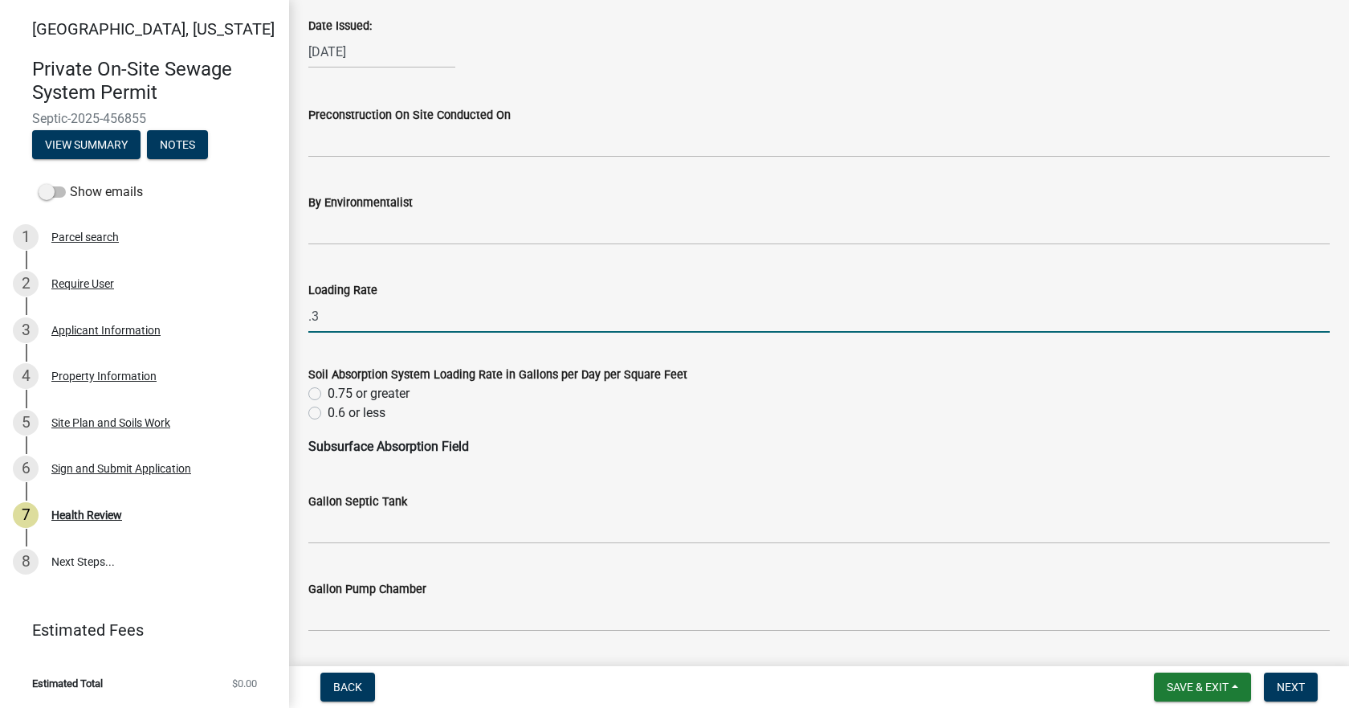
scroll to position [643, 0]
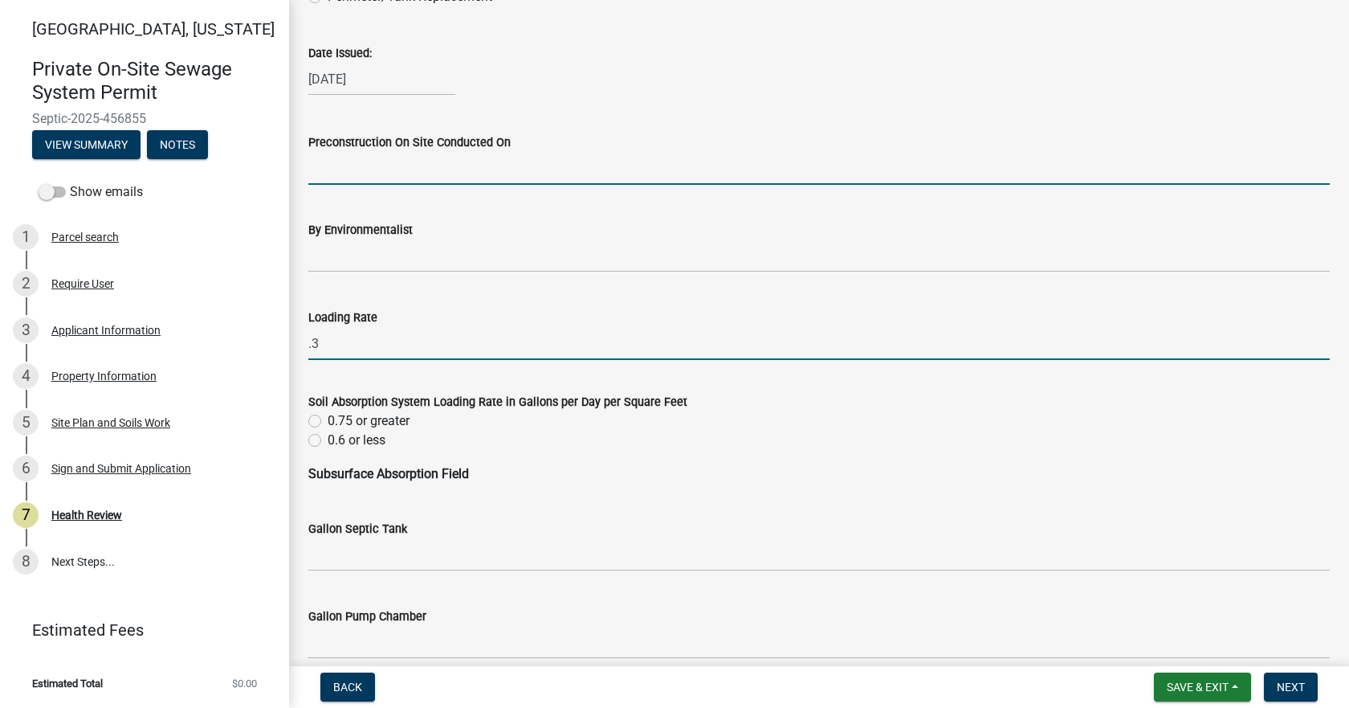
click at [376, 153] on input "Preconstruction On Site Conducted On" at bounding box center [819, 168] width 1022 height 33
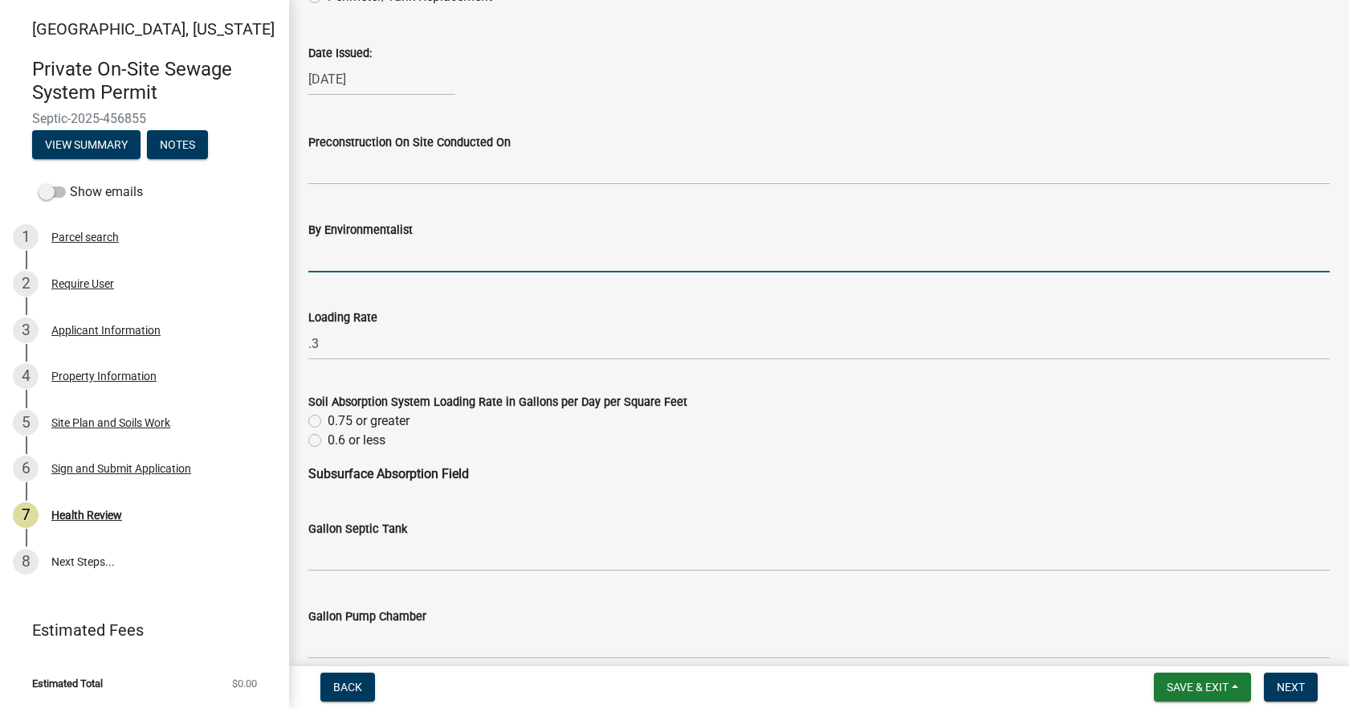
click at [343, 256] on input "By Environmentalist" at bounding box center [819, 255] width 1022 height 33
click at [328, 441] on label "0.6 or less" at bounding box center [357, 440] width 58 height 19
click at [328, 441] on input "0.6 or less" at bounding box center [333, 436] width 10 height 10
radio input "true"
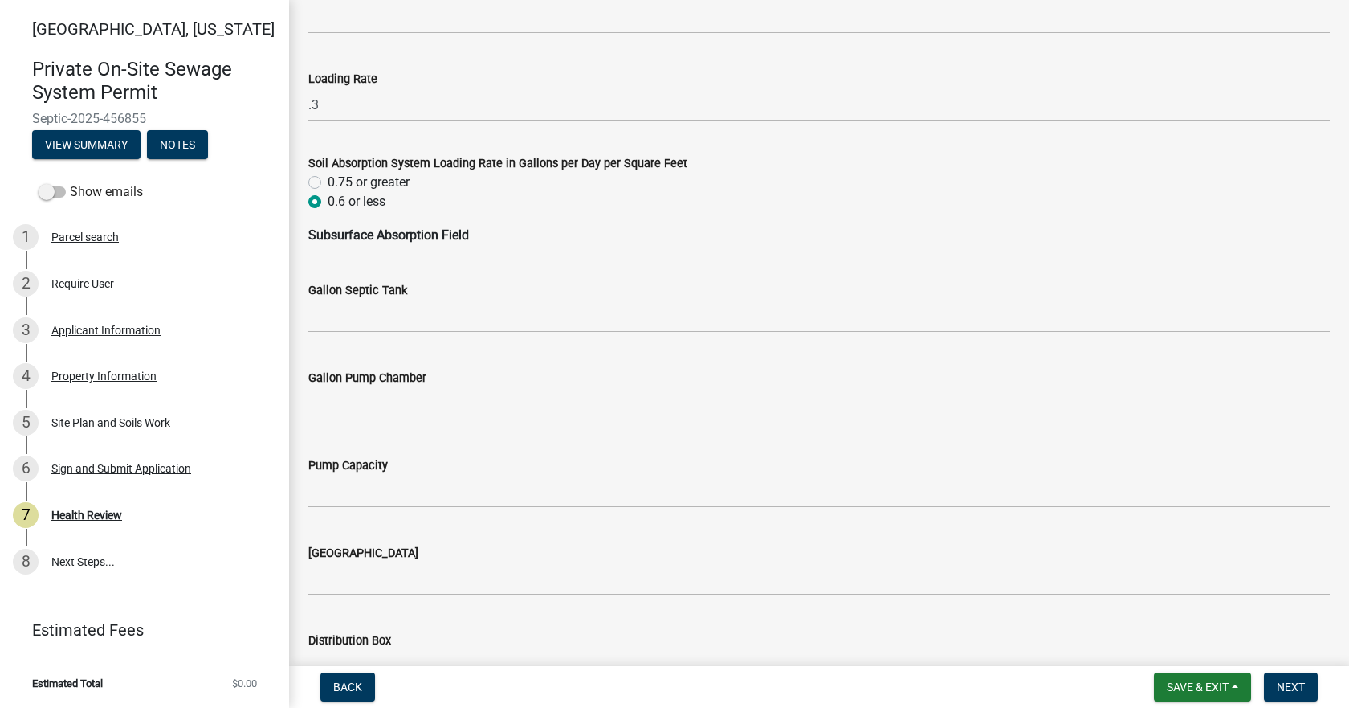
scroll to position [884, 0]
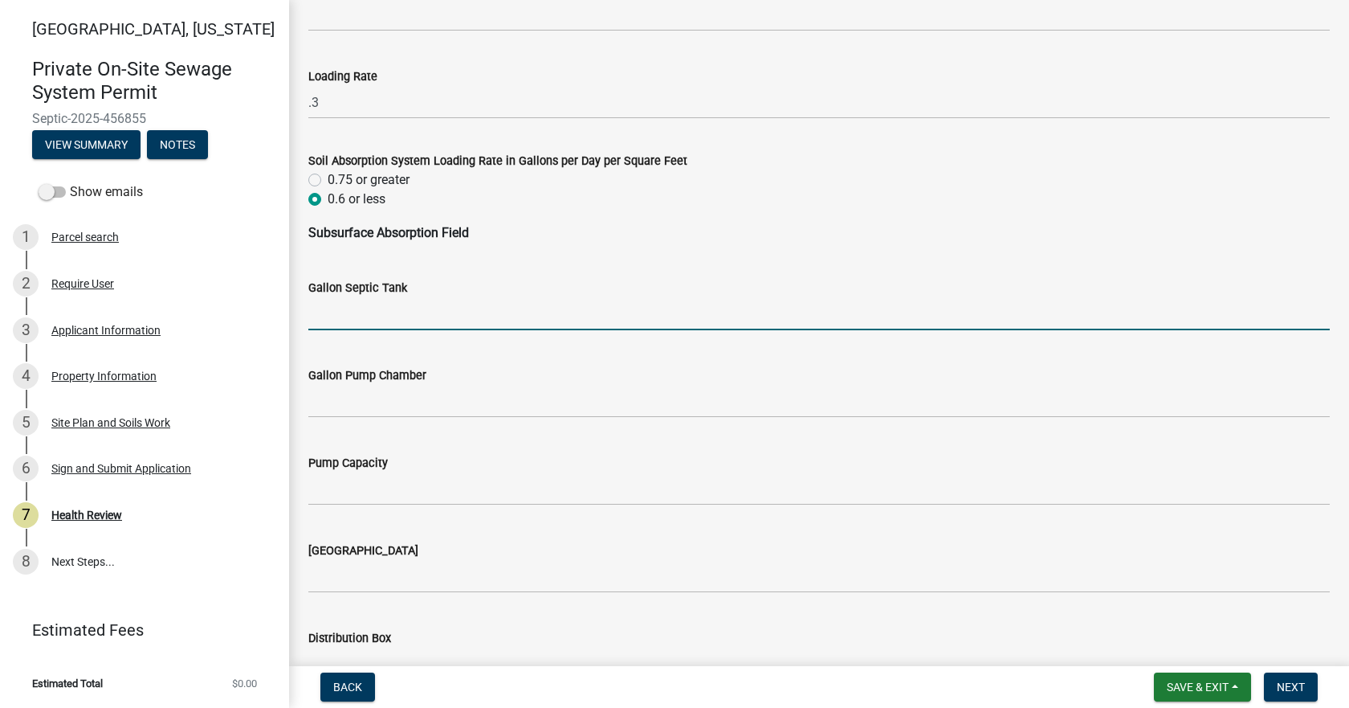
click at [382, 308] on input "Gallon Septic Tank" at bounding box center [819, 313] width 1022 height 33
click at [387, 314] on input "Gallon Septic Tank" at bounding box center [819, 313] width 1022 height 33
type input "2100"
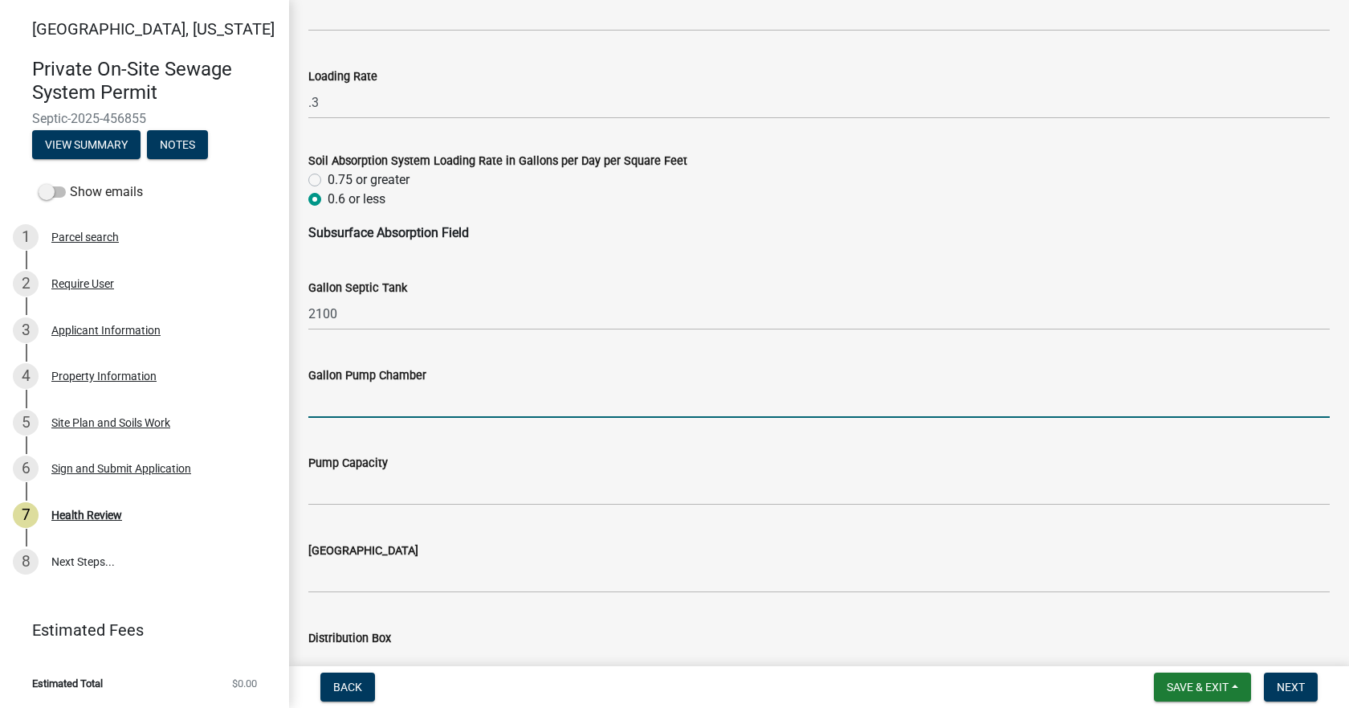
drag, startPoint x: 364, startPoint y: 388, endPoint x: 375, endPoint y: 378, distance: 14.8
click at [364, 388] on input "Gallon Pump Chamber" at bounding box center [819, 401] width 1022 height 33
type input "1250"
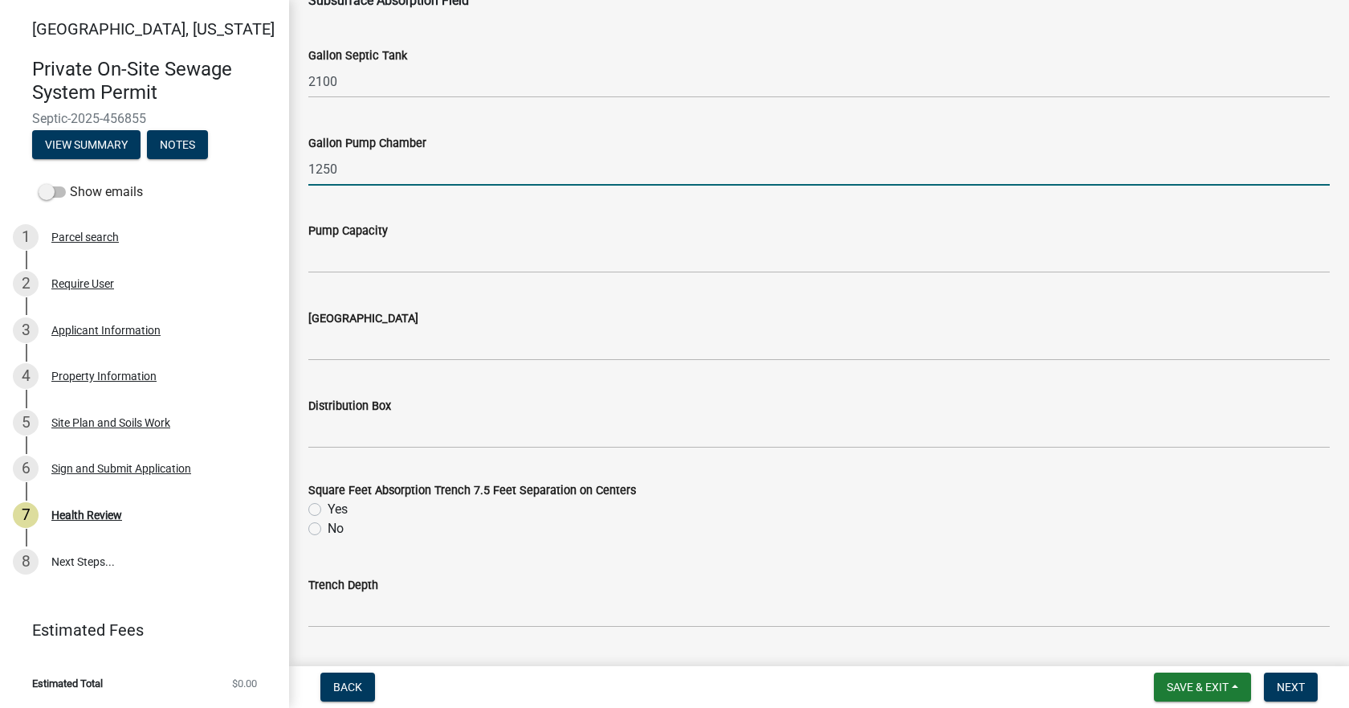
scroll to position [1125, 0]
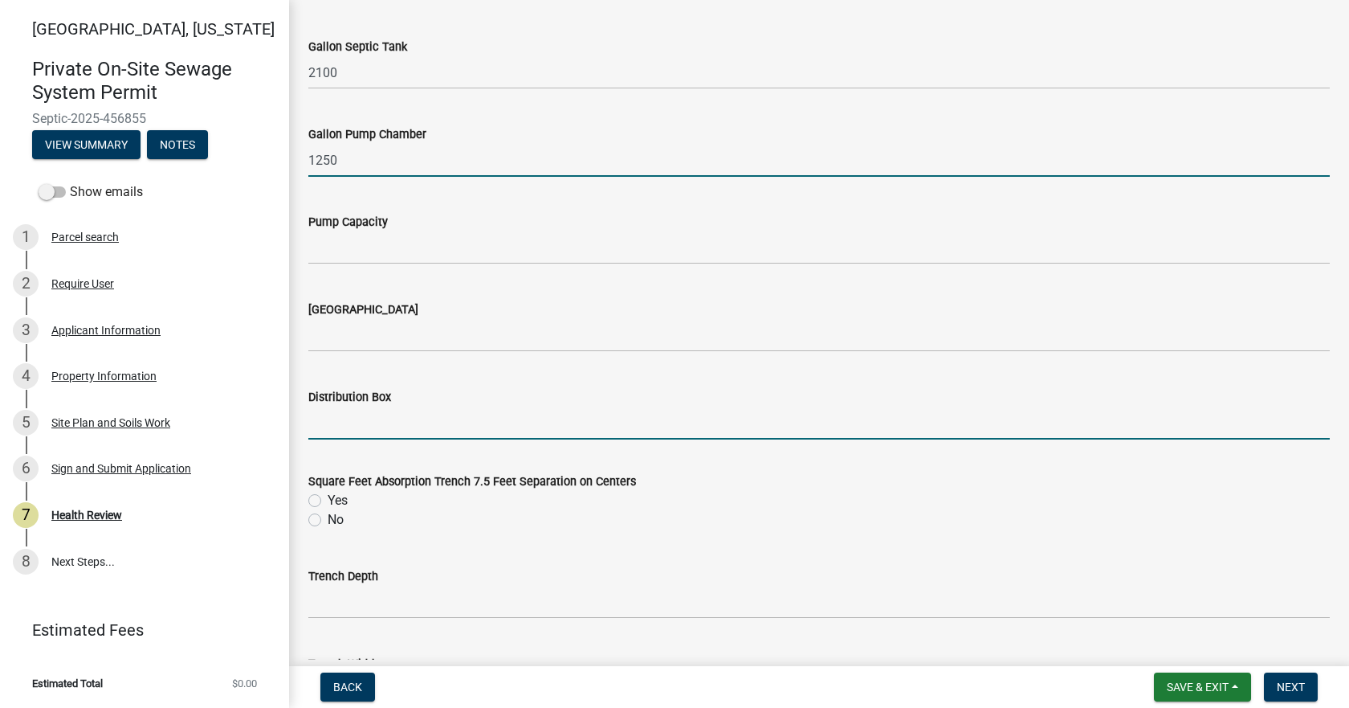
click at [406, 435] on input "Distribution Box" at bounding box center [819, 422] width 1022 height 33
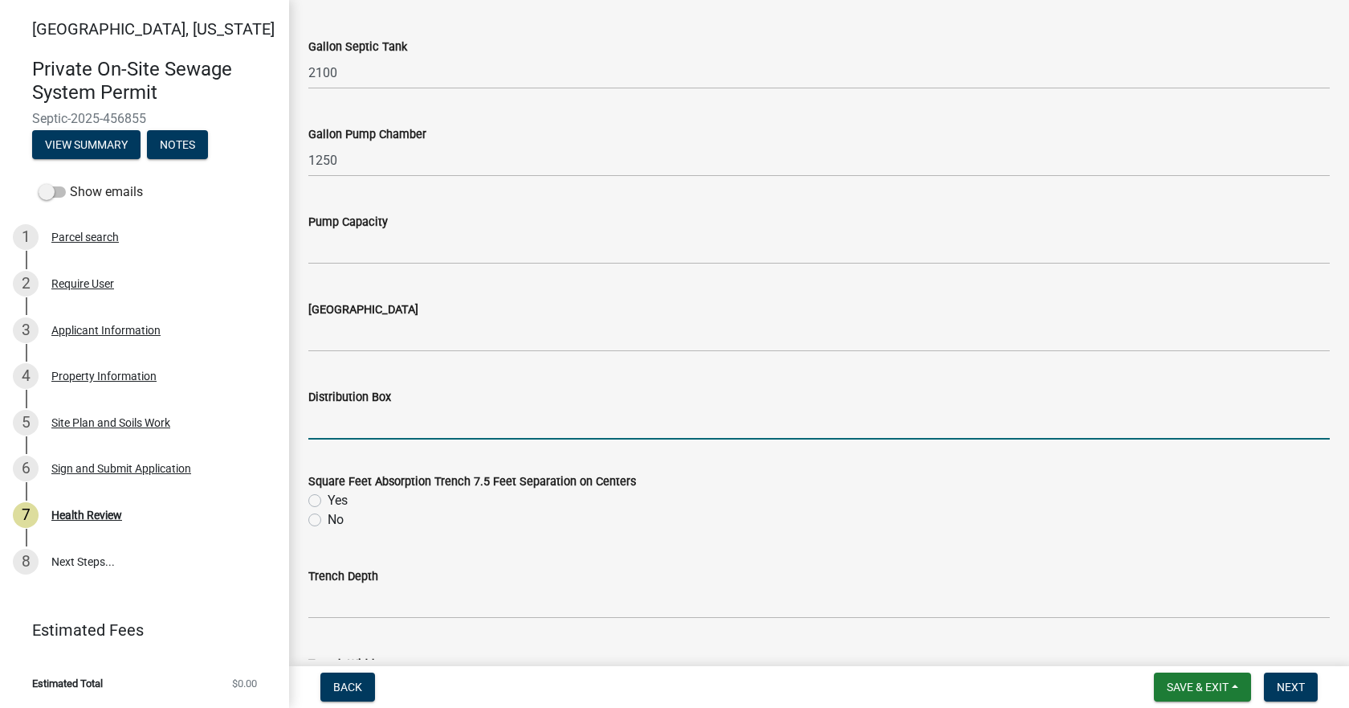
type input "Yes"
click at [328, 520] on label "No" at bounding box center [336, 519] width 16 height 19
click at [328, 520] on input "No" at bounding box center [333, 515] width 10 height 10
radio input "true"
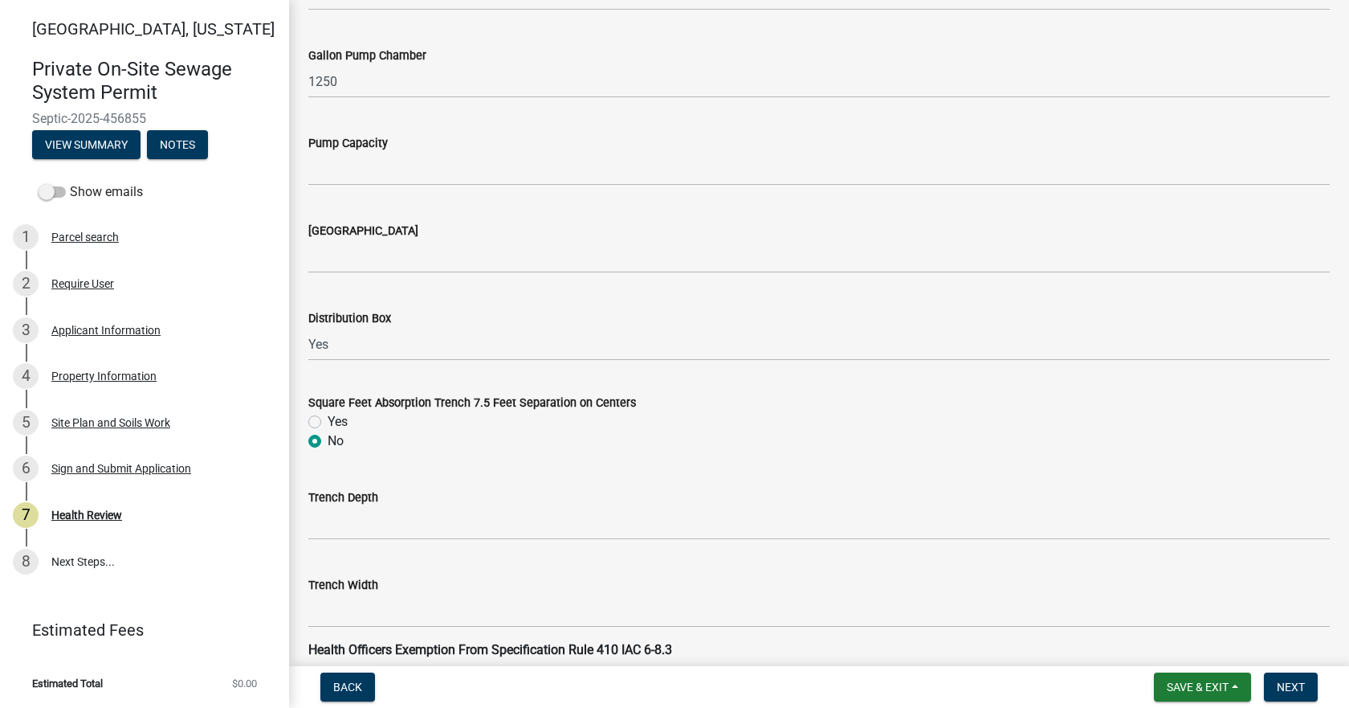
scroll to position [1446, 0]
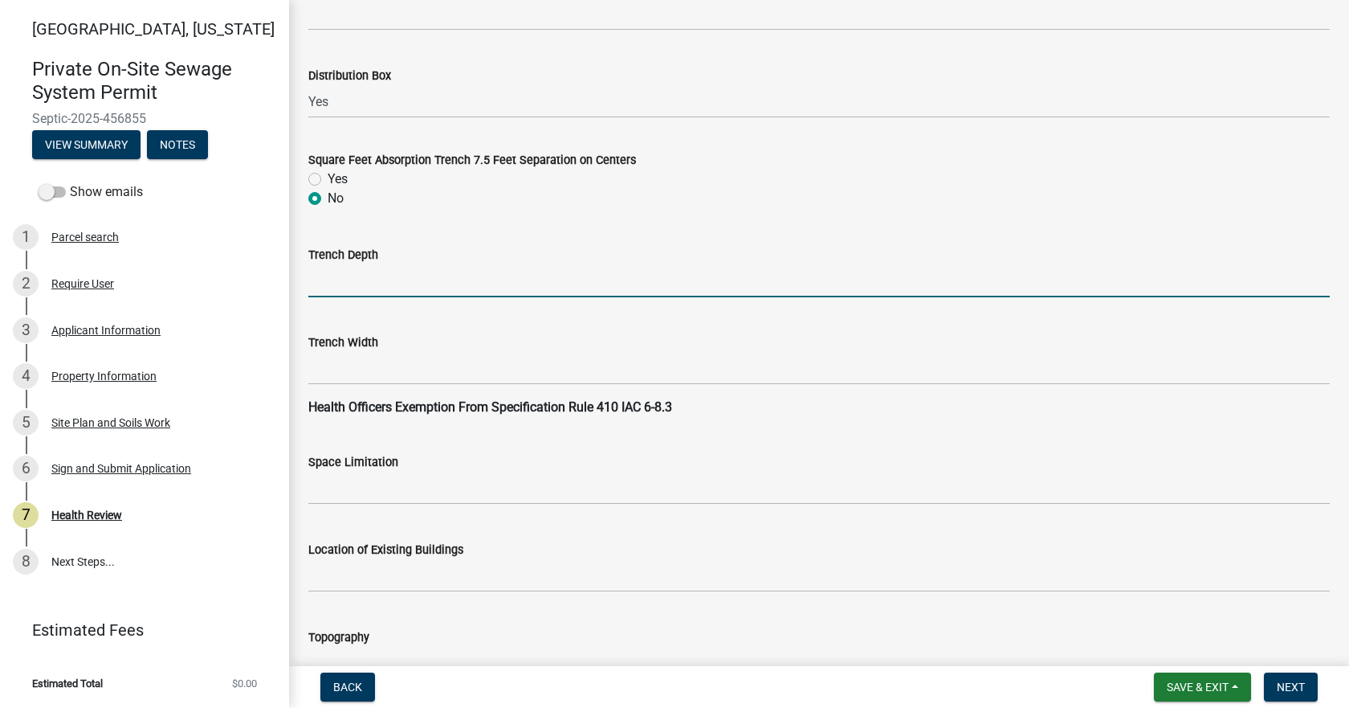
click at [370, 276] on input "Trench Depth" at bounding box center [819, 280] width 1022 height 33
type input "4"-36""
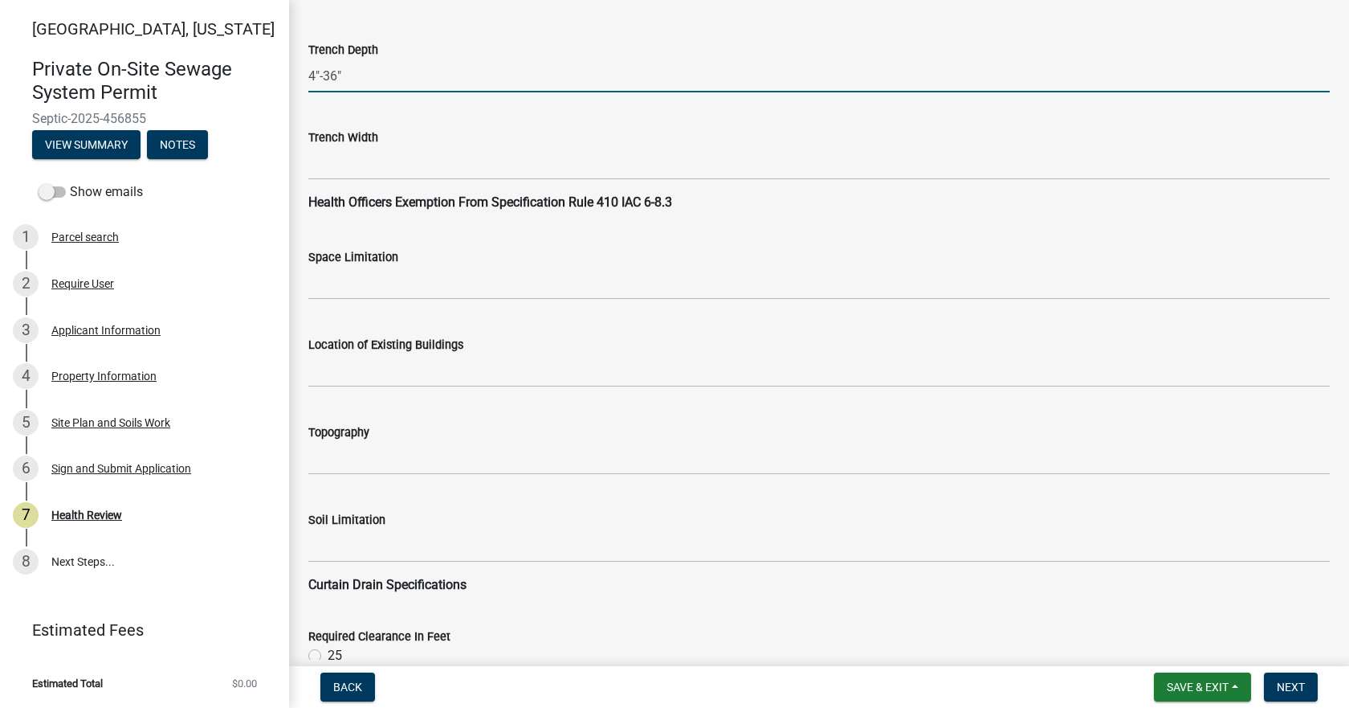
scroll to position [1687, 0]
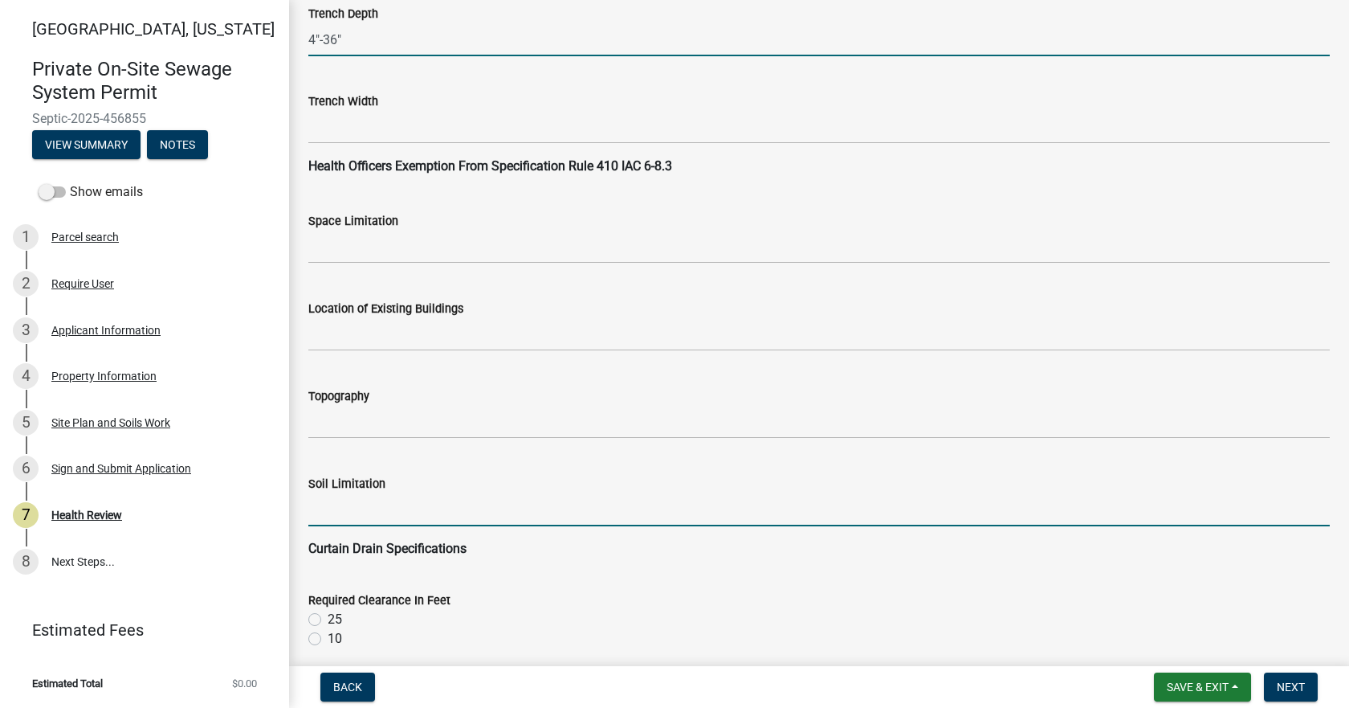
click at [406, 508] on input "Soil Limitation" at bounding box center [819, 509] width 1022 height 33
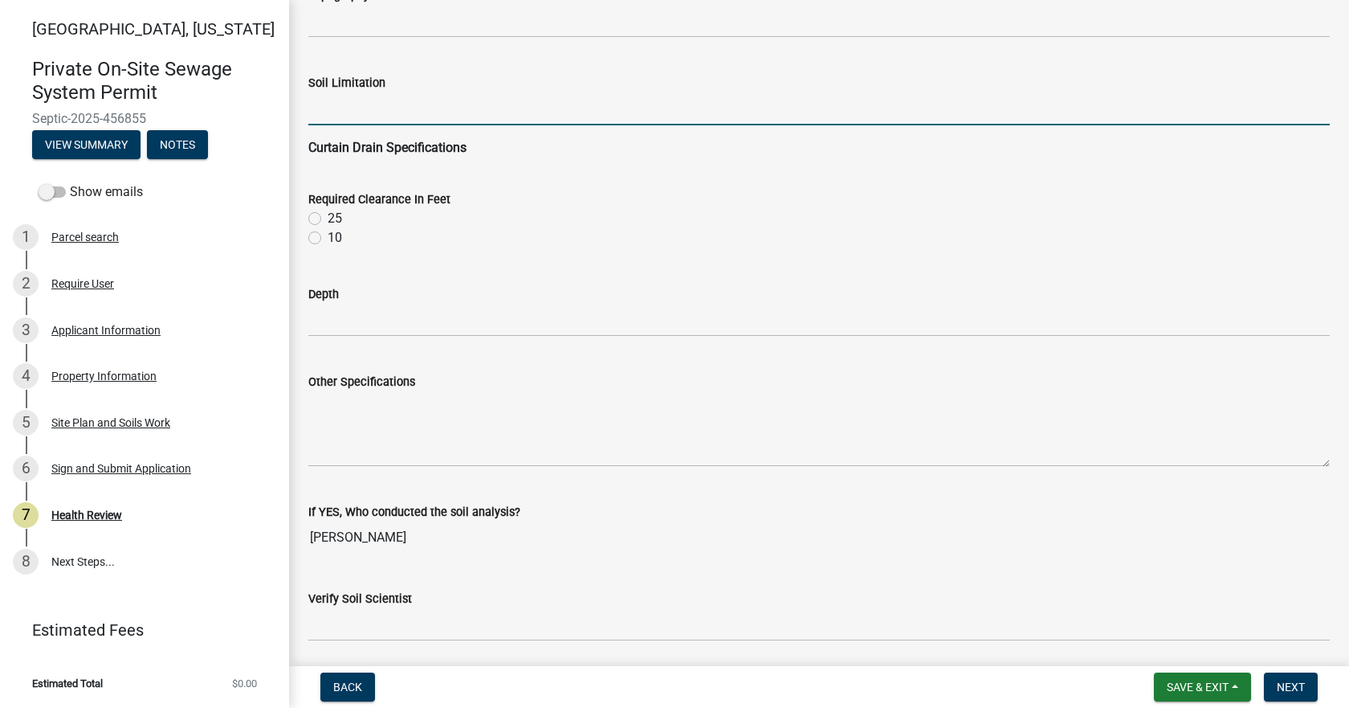
scroll to position [2088, 0]
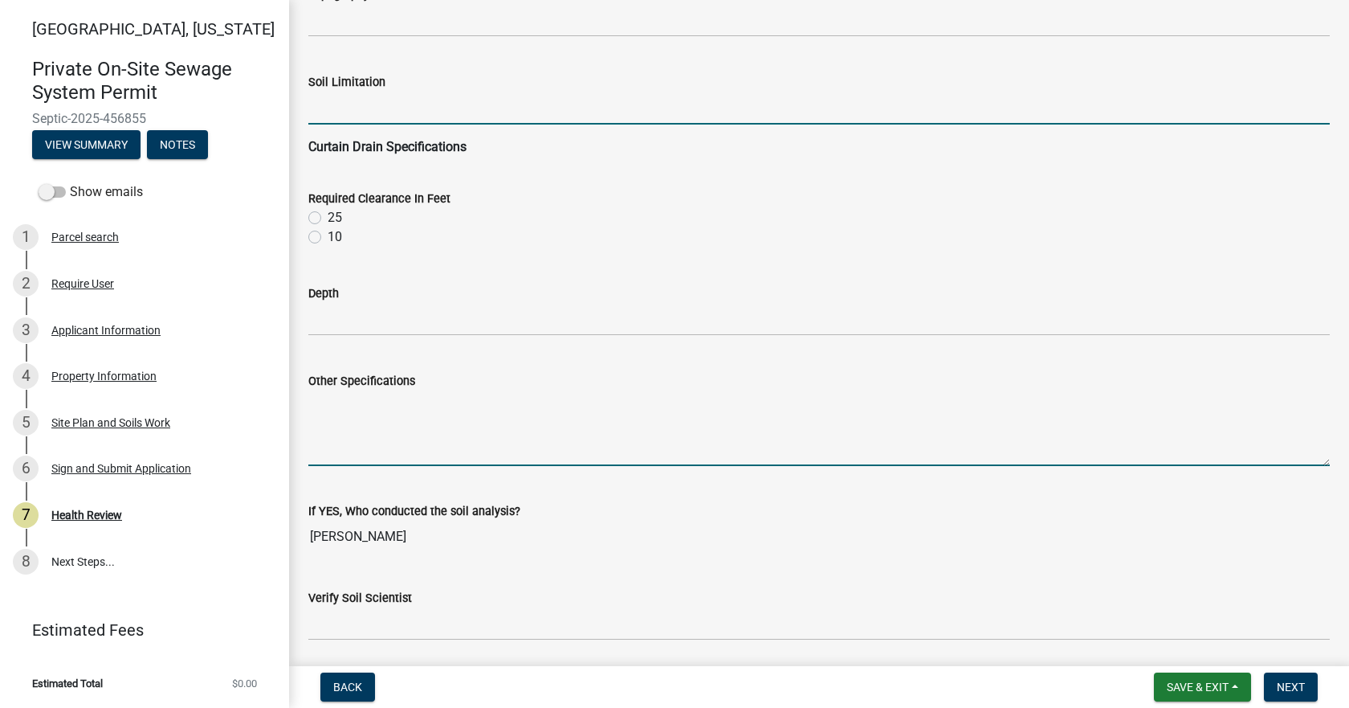
click at [335, 418] on textarea "Other Specifications" at bounding box center [819, 428] width 1022 height 76
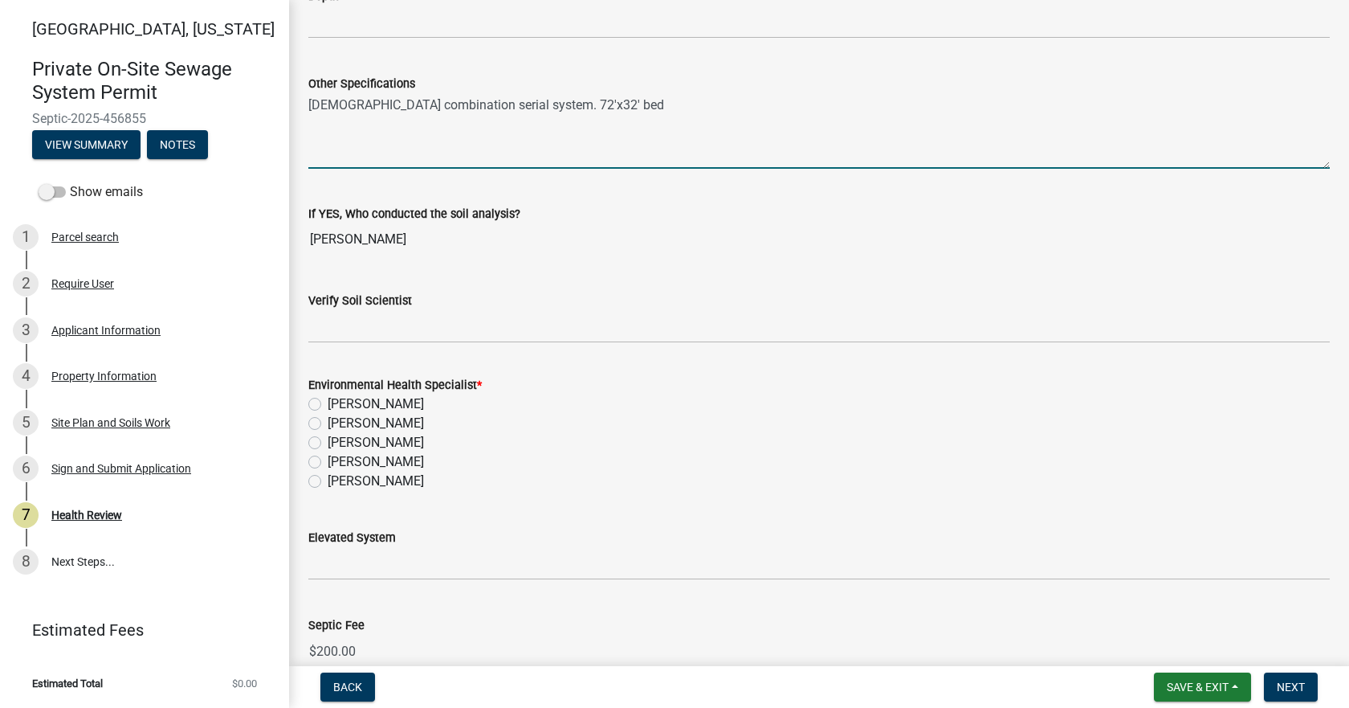
scroll to position [2471, 0]
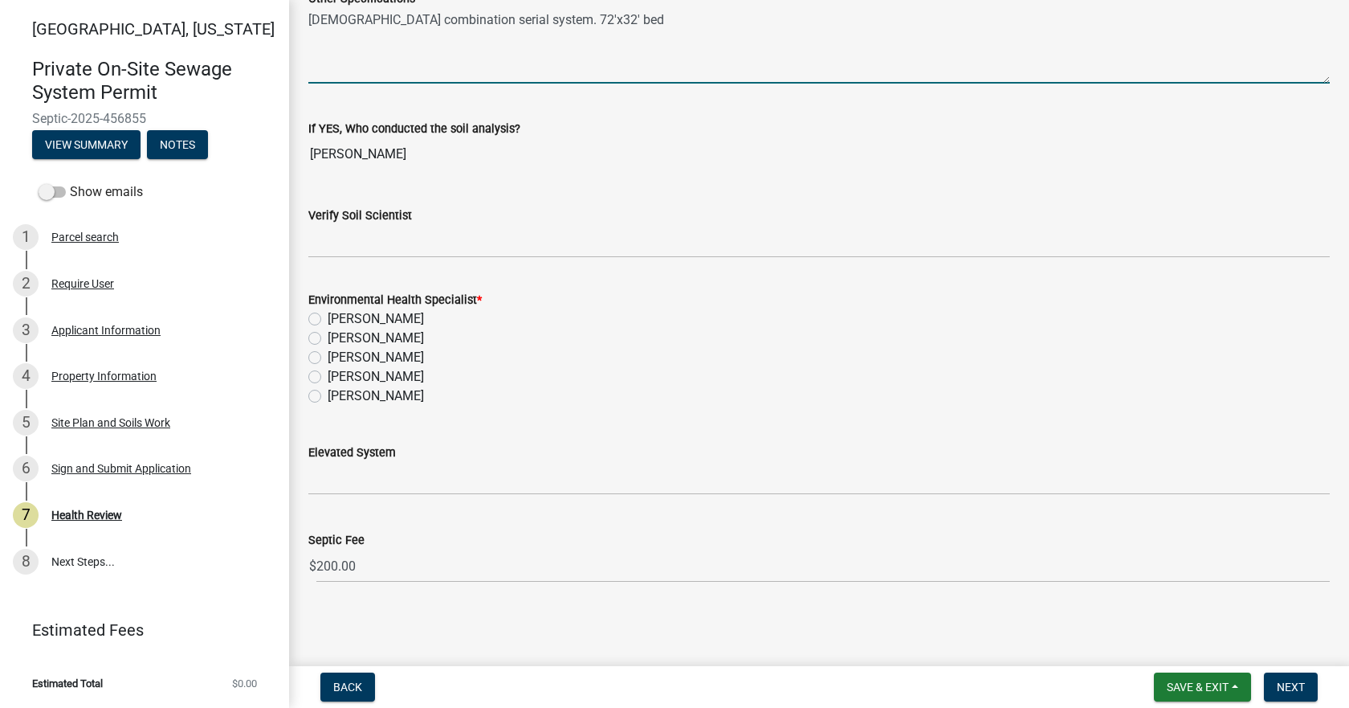
type textarea "[DEMOGRAPHIC_DATA] combination serial system. 72'x32' bed"
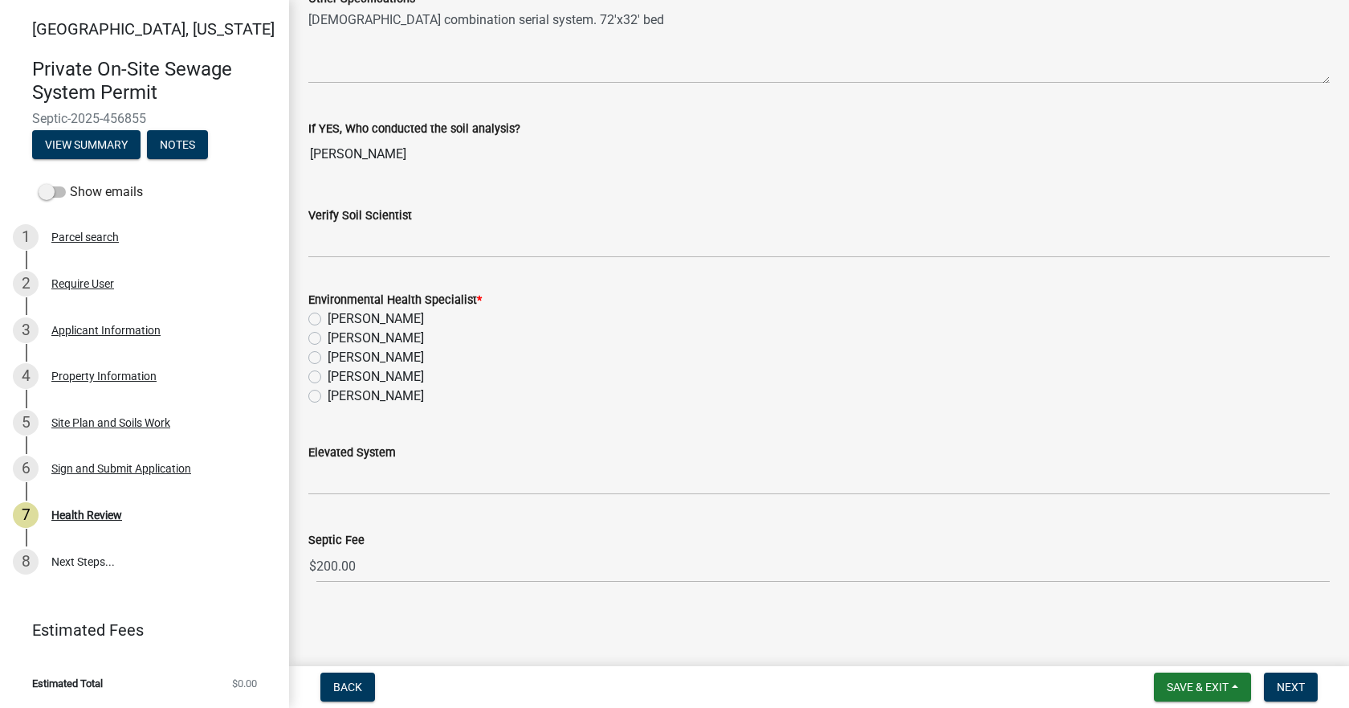
click at [328, 393] on label "[PERSON_NAME]" at bounding box center [376, 395] width 96 height 19
click at [328, 393] on input "[PERSON_NAME]" at bounding box center [333, 391] width 10 height 10
radio input "true"
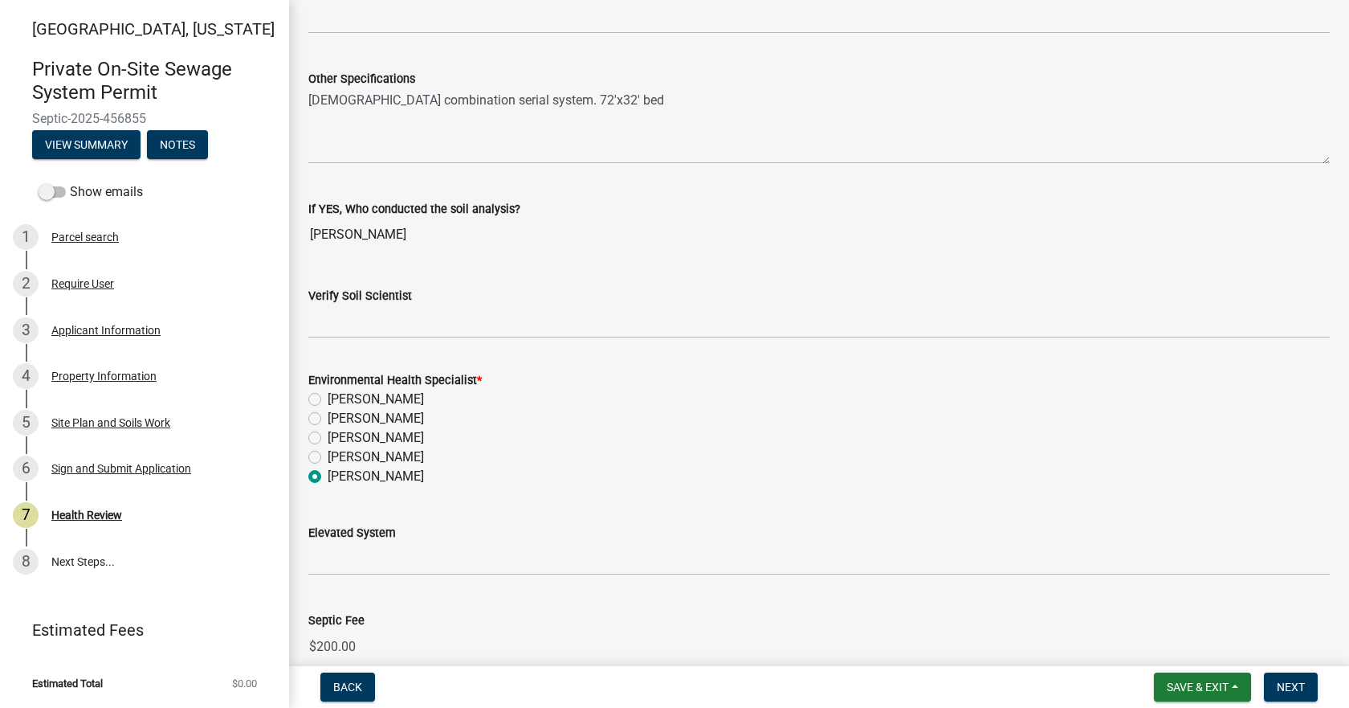
scroll to position [2310, 0]
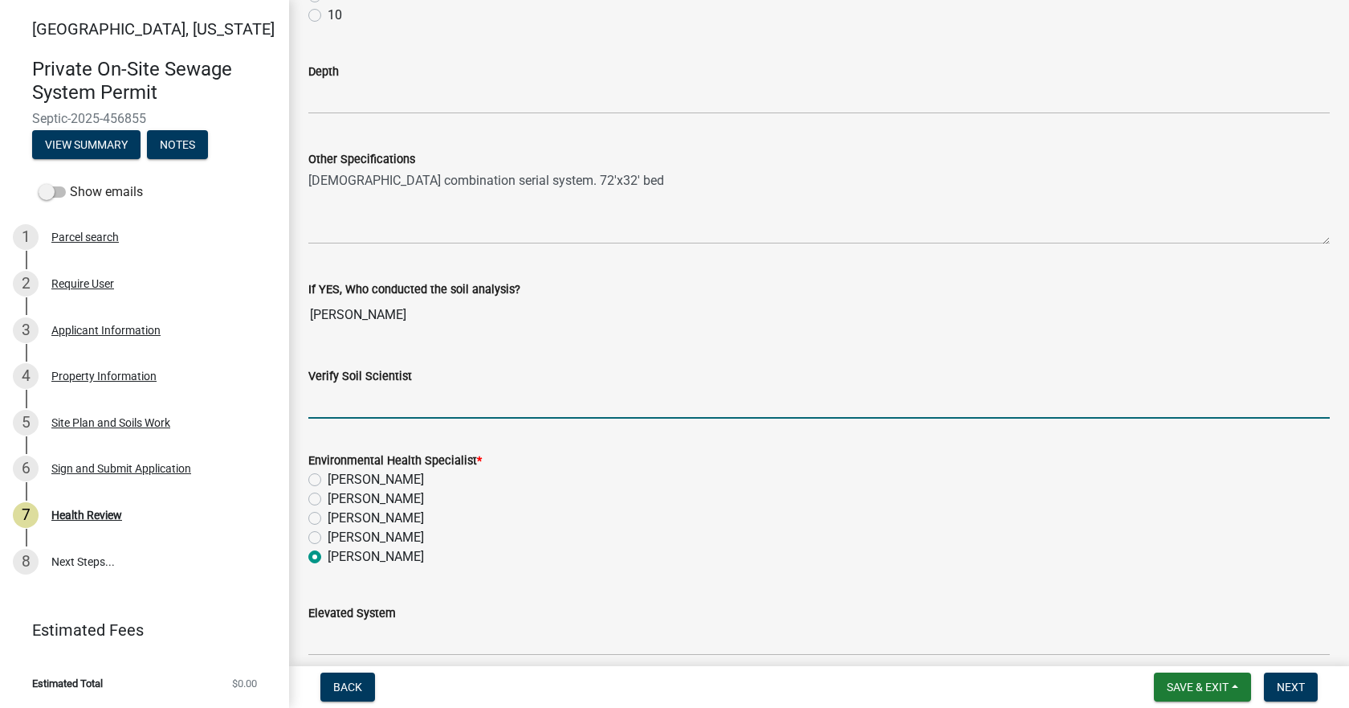
click at [400, 393] on input "Verify Soil Scientist" at bounding box center [819, 402] width 1022 height 33
type input "Yes"
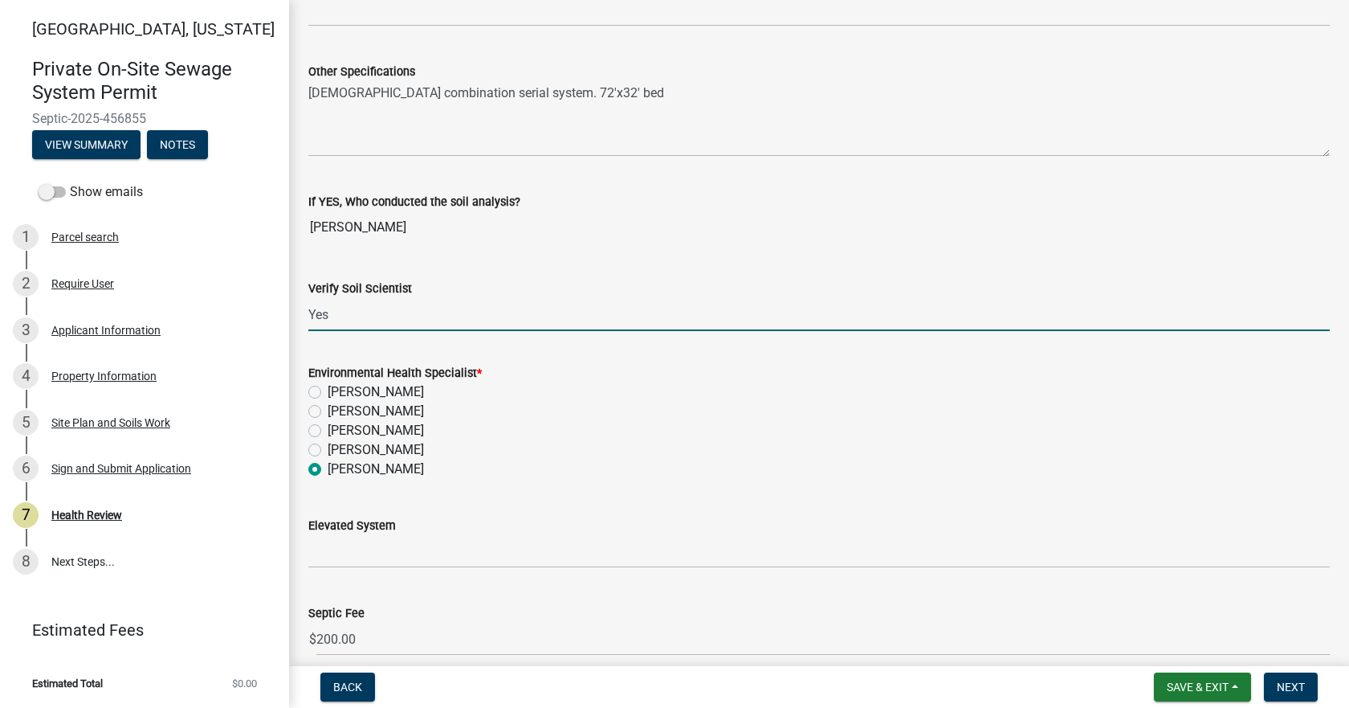
scroll to position [2471, 0]
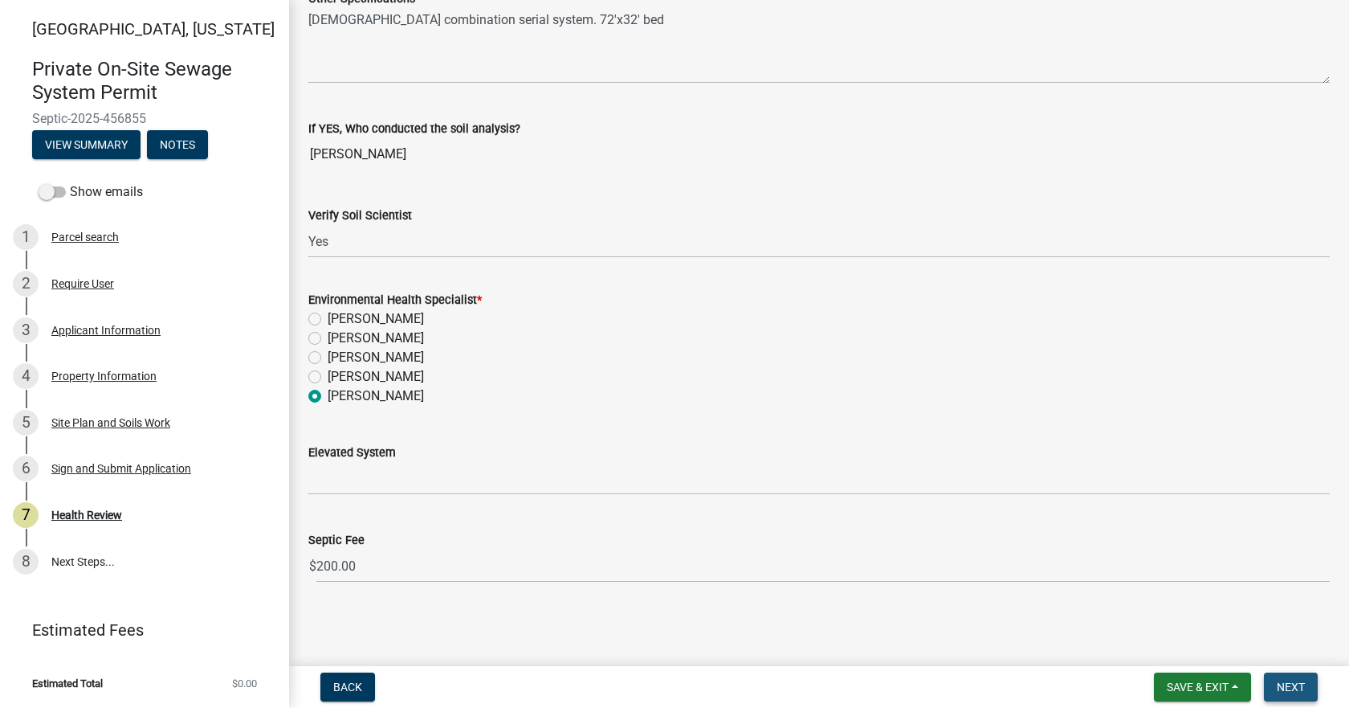
click at [1304, 684] on span "Next" at bounding box center [1291, 686] width 28 height 13
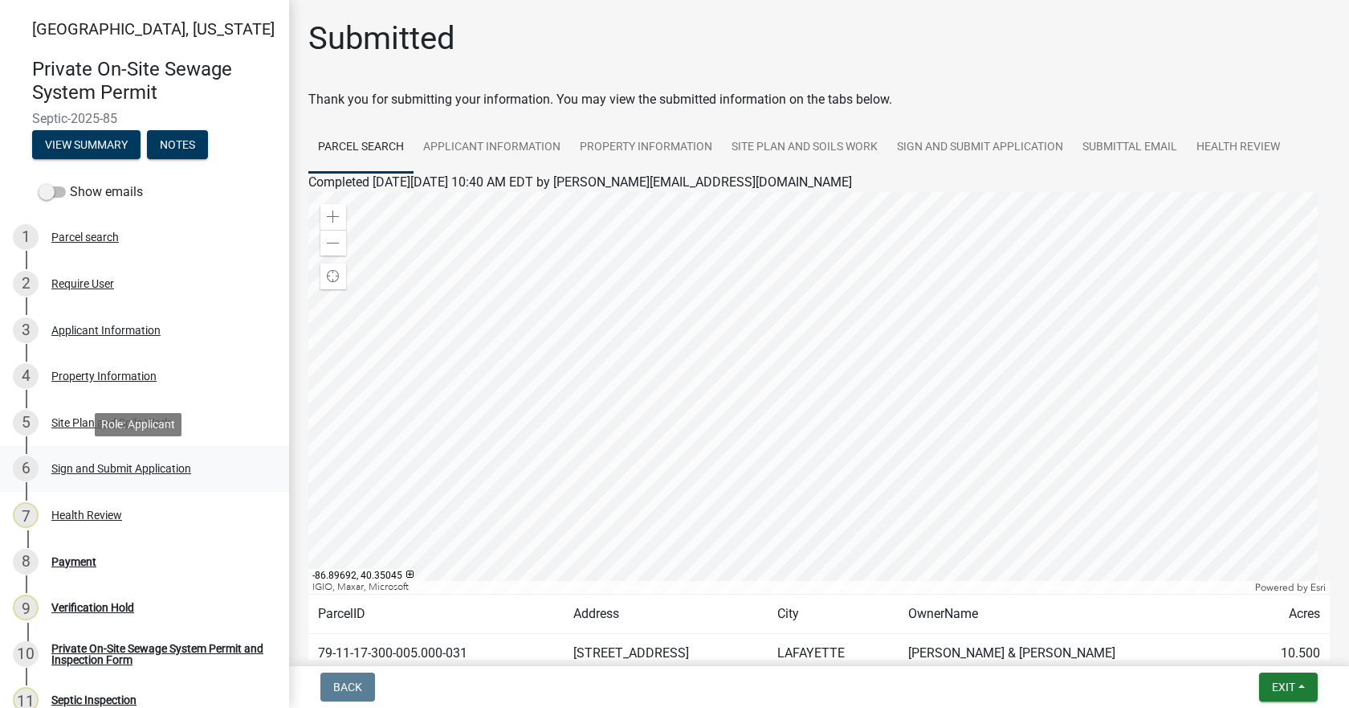
click at [82, 473] on div "Sign and Submit Application" at bounding box center [121, 468] width 140 height 11
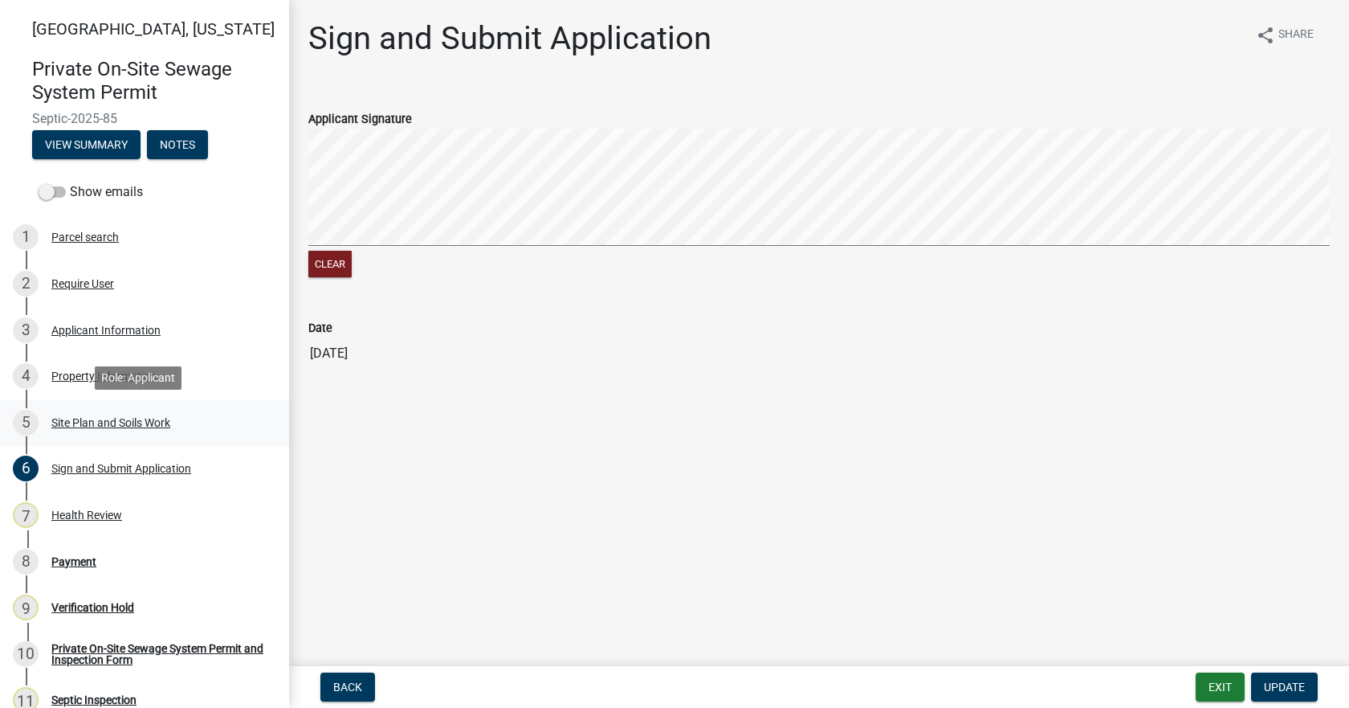
click at [82, 427] on div "Site Plan and Soils Work" at bounding box center [110, 422] width 119 height 11
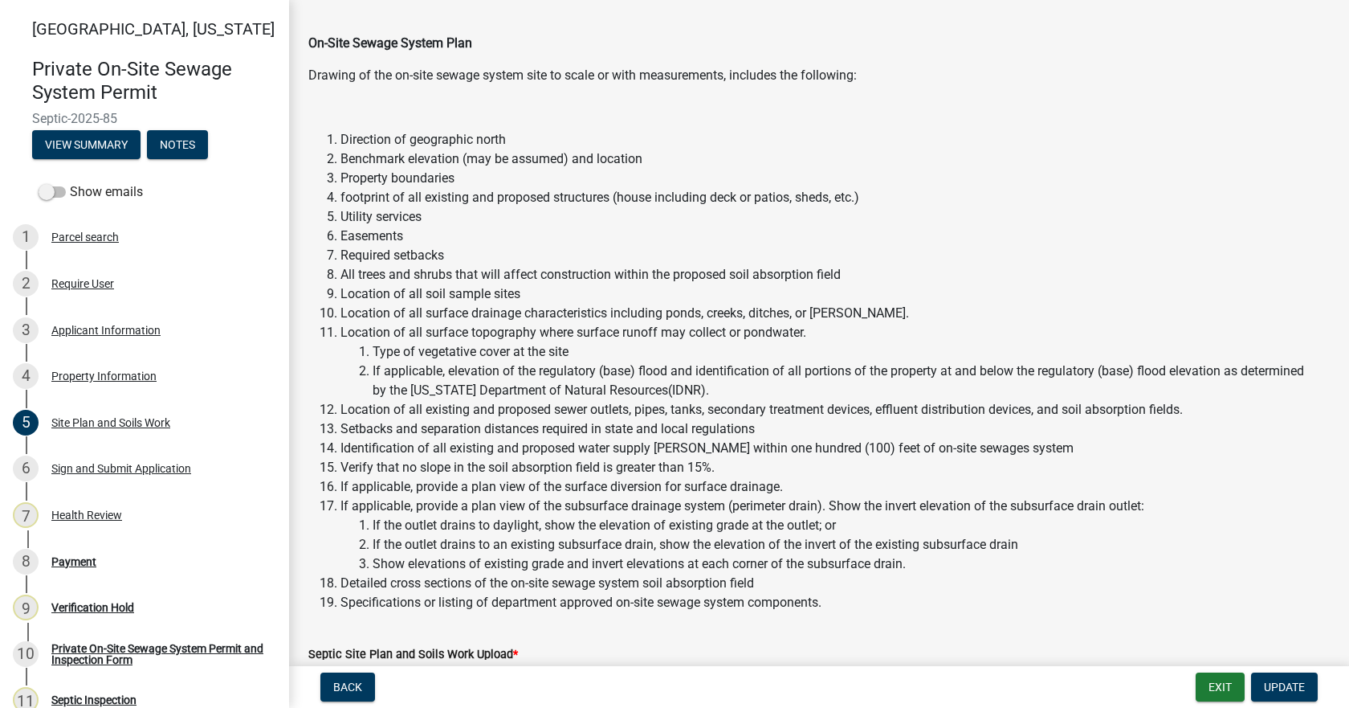
scroll to position [562, 0]
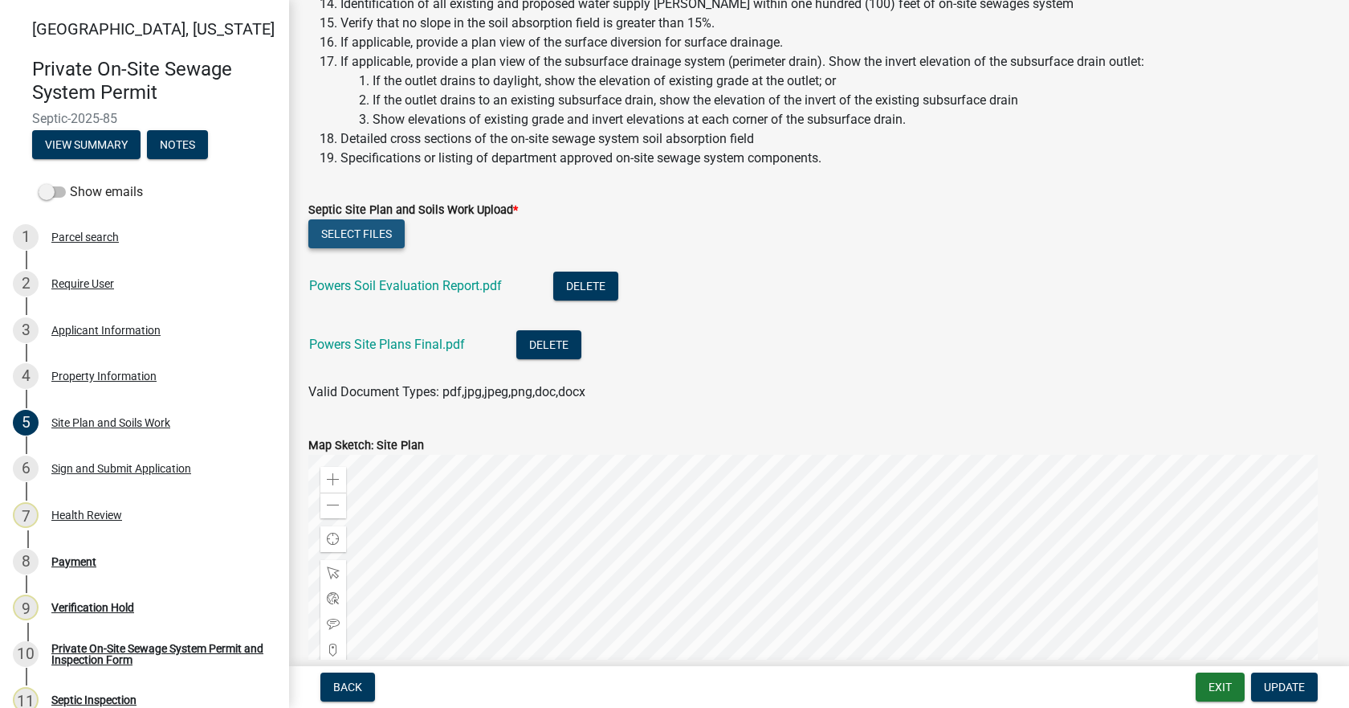
click at [353, 227] on button "Select files" at bounding box center [356, 233] width 96 height 29
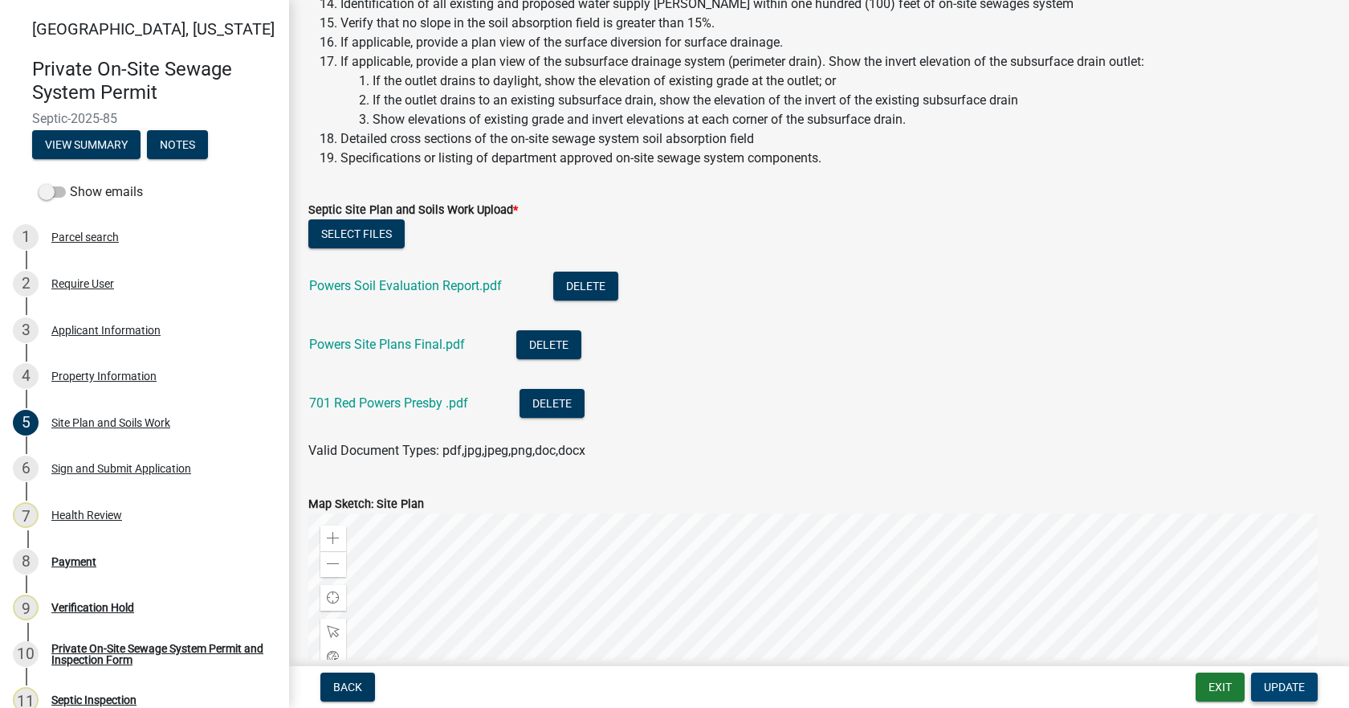
click at [1292, 686] on span "Update" at bounding box center [1284, 686] width 41 height 13
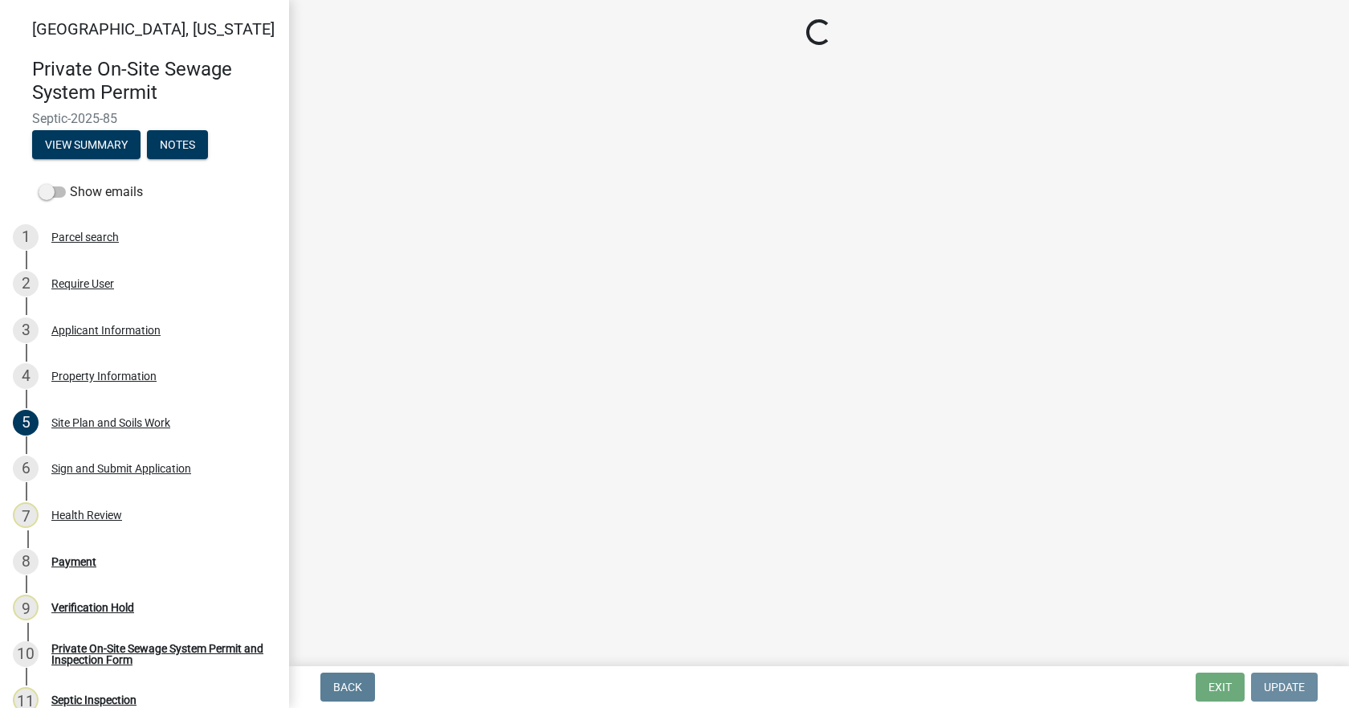
scroll to position [0, 0]
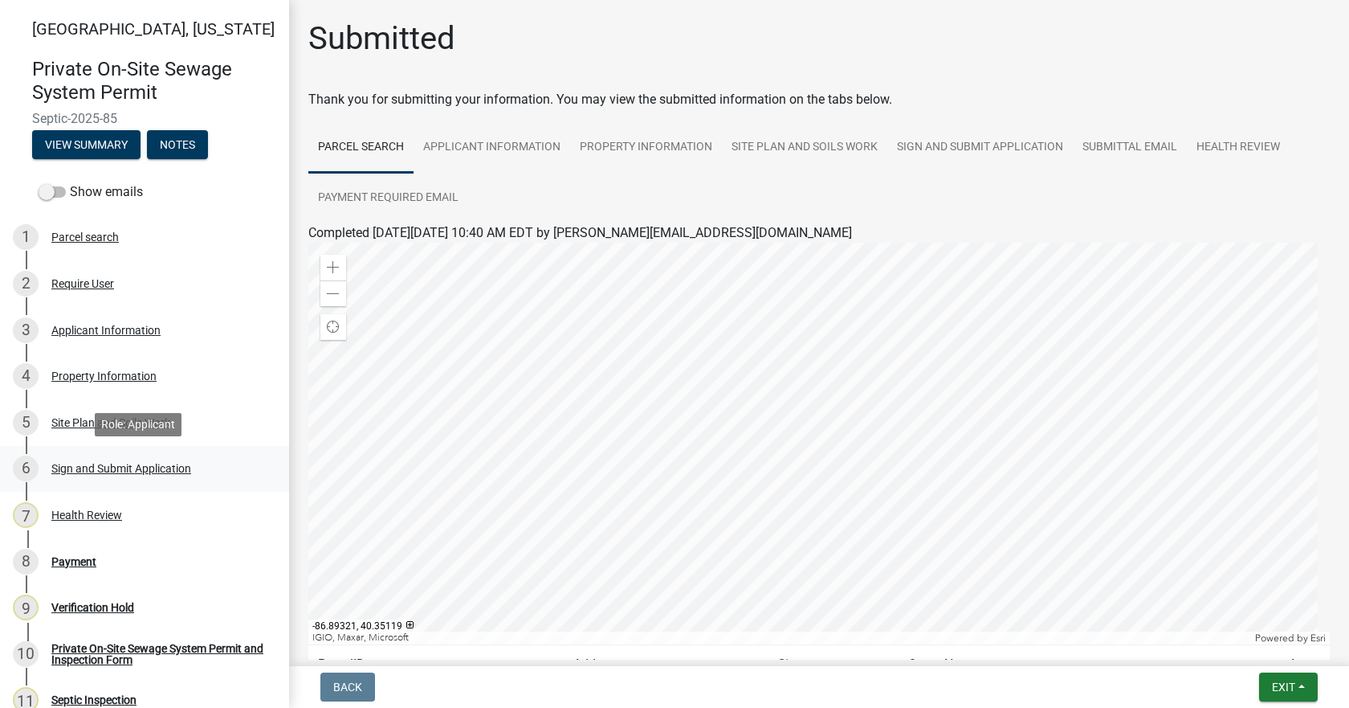
click at [123, 471] on div "Sign and Submit Application" at bounding box center [121, 468] width 140 height 11
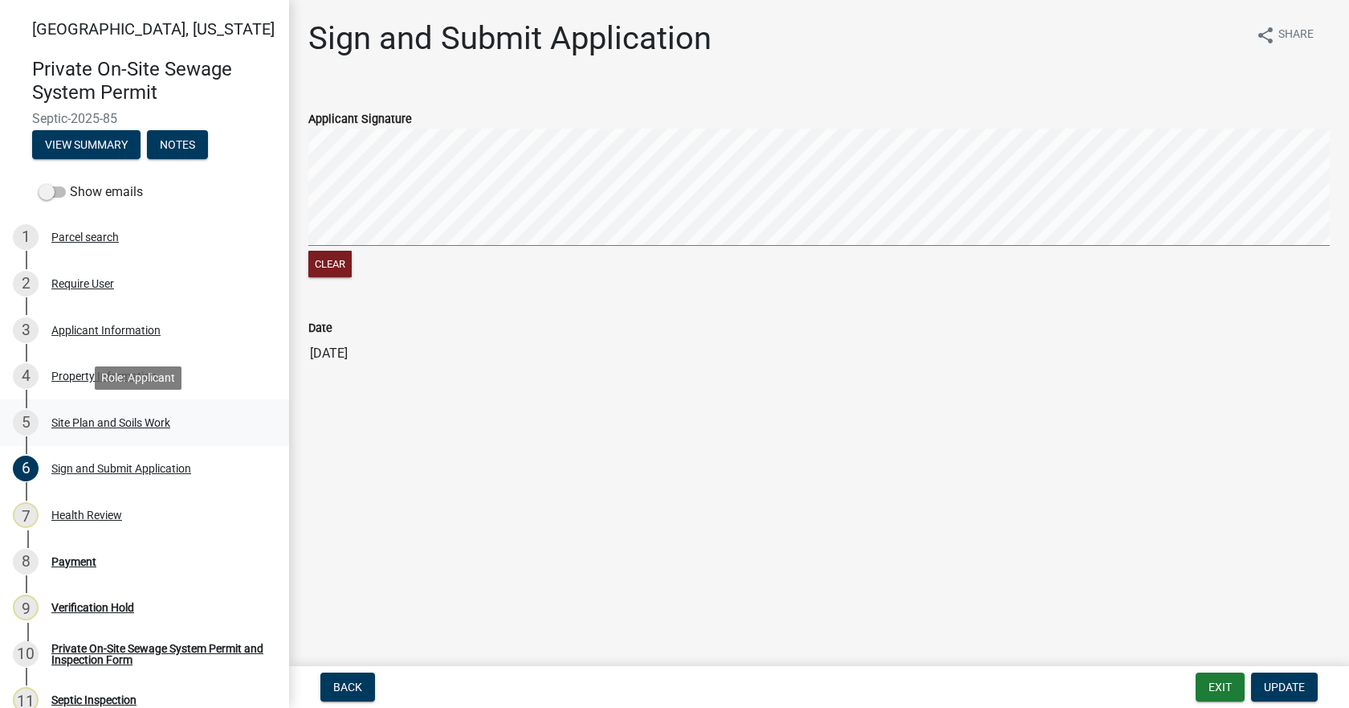
click at [103, 411] on div "5 Site Plan and Soils Work" at bounding box center [138, 423] width 251 height 26
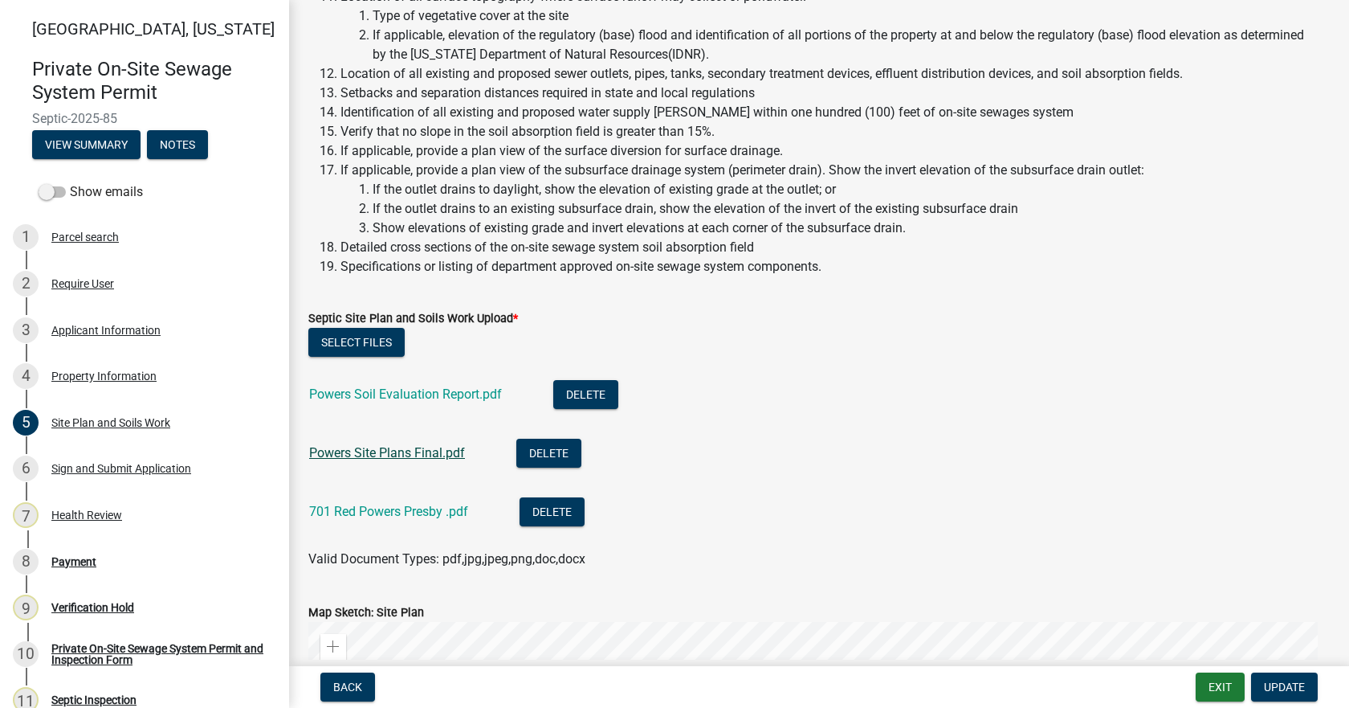
scroll to position [482, 0]
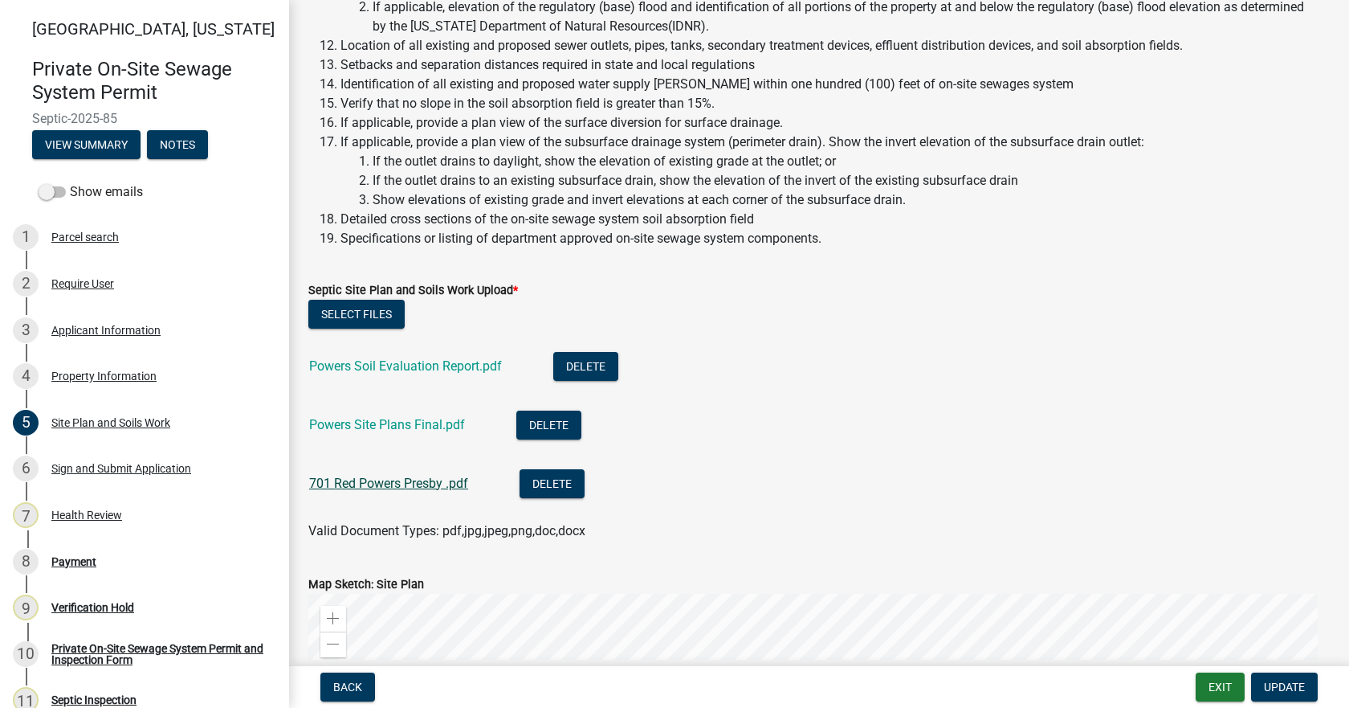
click at [390, 488] on link "701 Red Powers Presby .pdf" at bounding box center [388, 483] width 159 height 15
click at [390, 369] on link "Powers Soil Evaluation Report.pdf" at bounding box center [405, 365] width 193 height 15
